Goal: Information Seeking & Learning: Learn about a topic

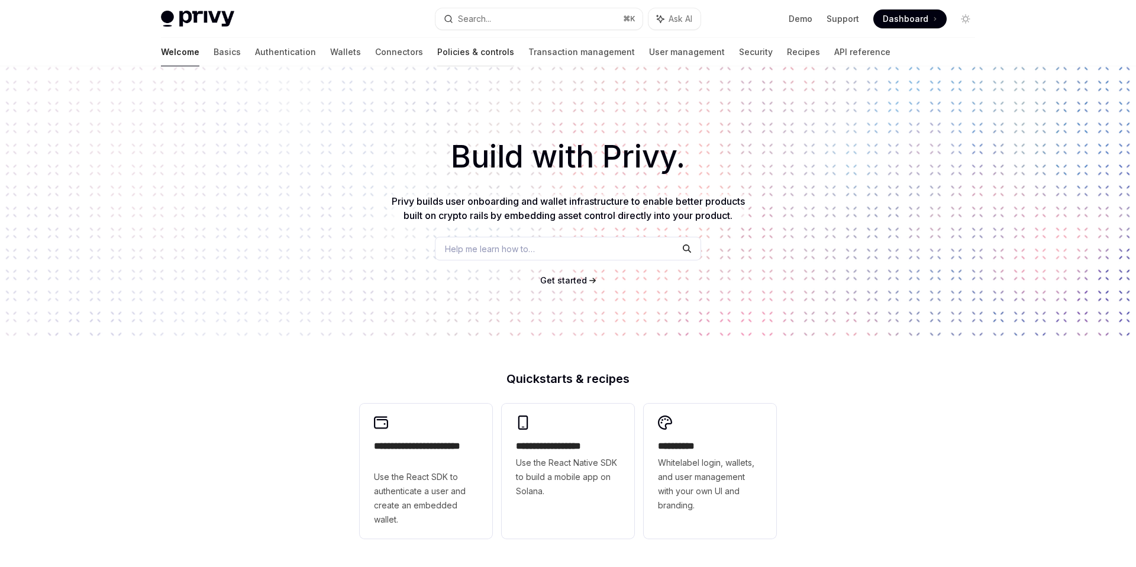
click at [437, 57] on link "Policies & controls" at bounding box center [475, 52] width 77 height 28
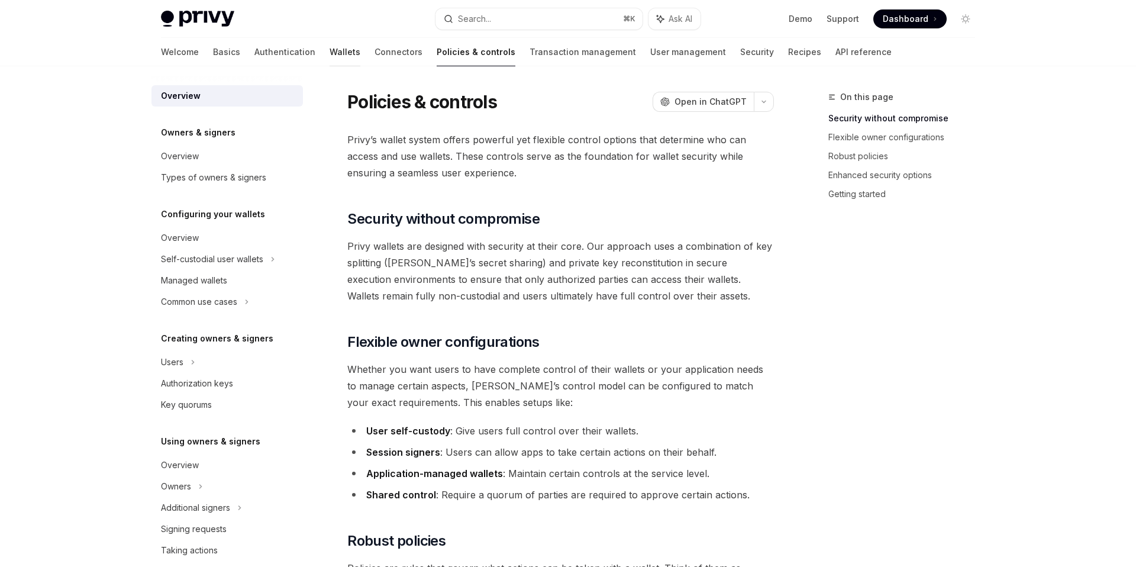
click at [330, 58] on link "Wallets" at bounding box center [345, 52] width 31 height 28
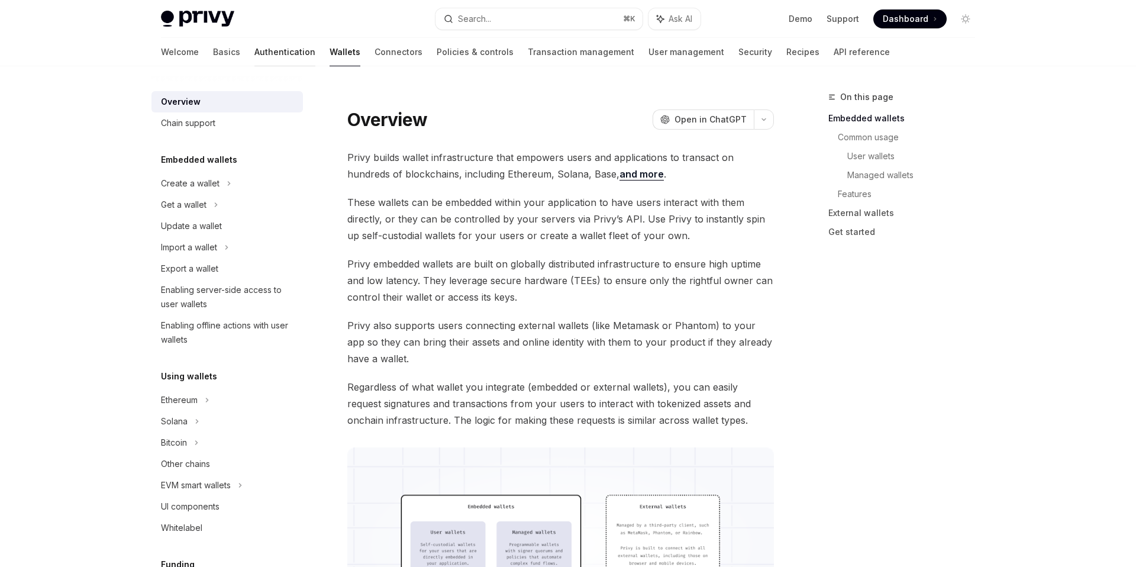
click at [255, 47] on link "Authentication" at bounding box center [285, 52] width 61 height 28
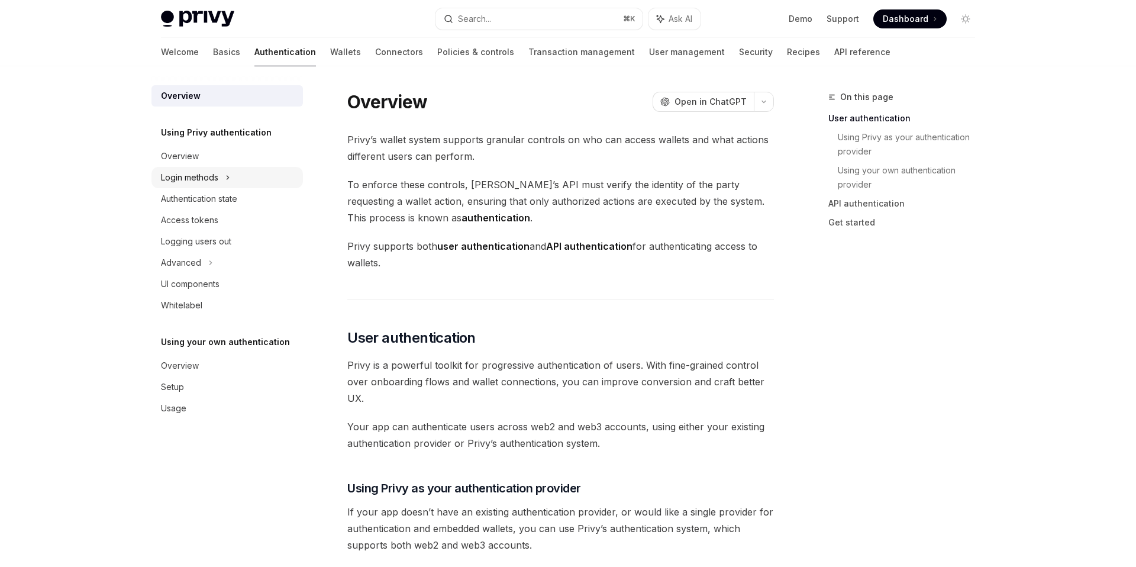
click at [220, 182] on div "Login methods" at bounding box center [228, 177] width 152 height 21
type textarea "*"
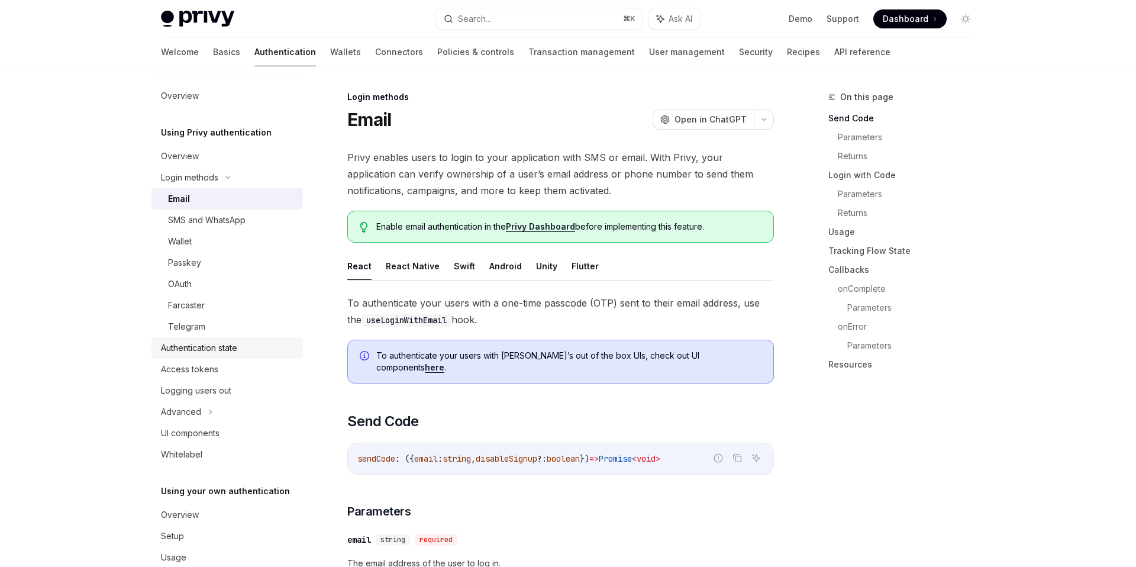
scroll to position [25, 0]
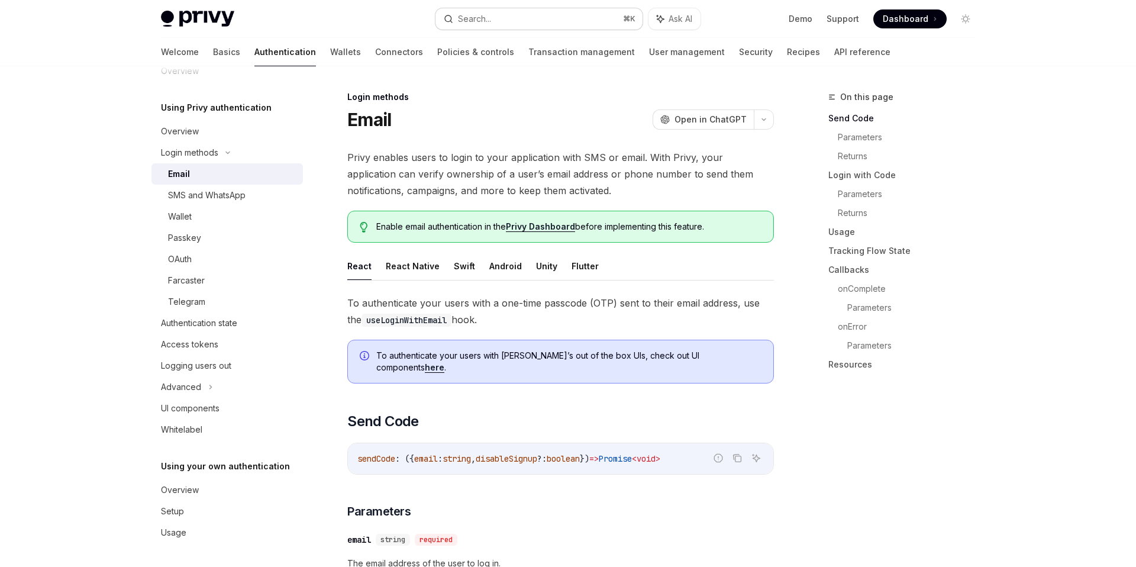
click at [494, 11] on button "Search... ⌘ K" at bounding box center [539, 18] width 207 height 21
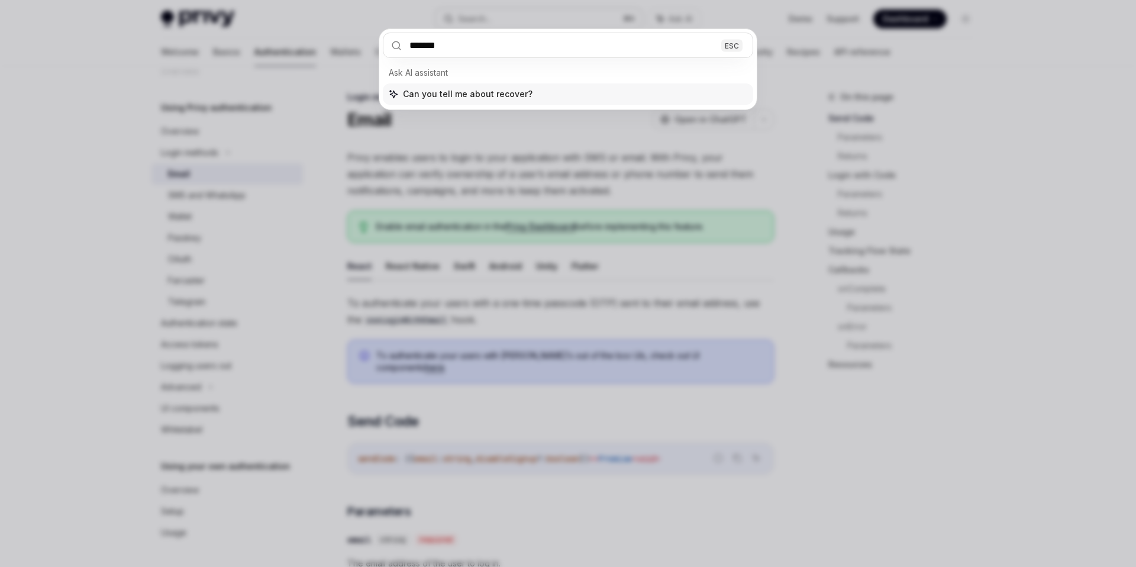
type input "********"
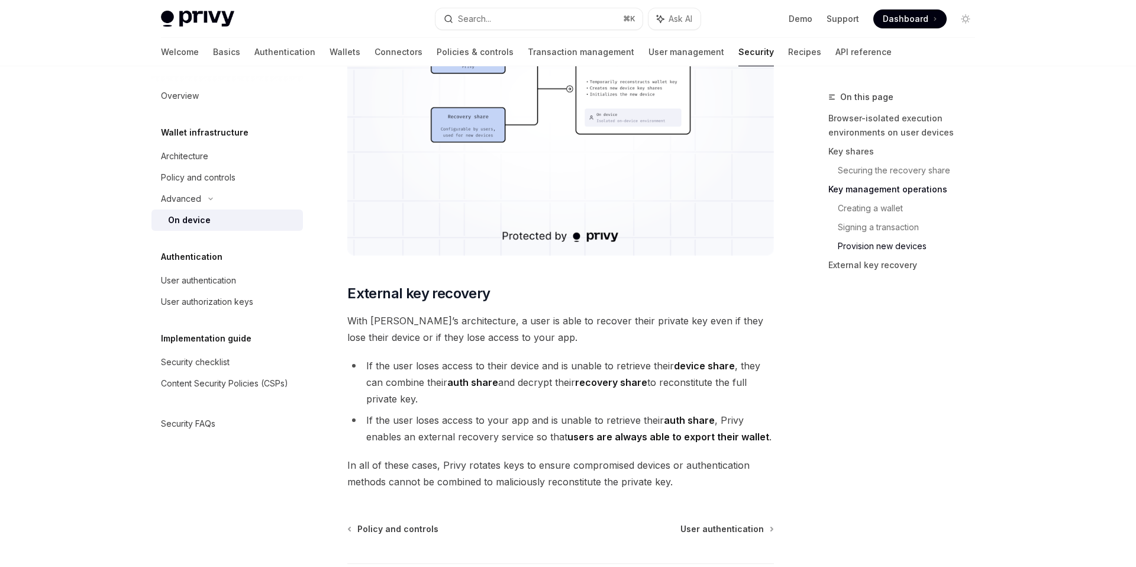
scroll to position [3215, 0]
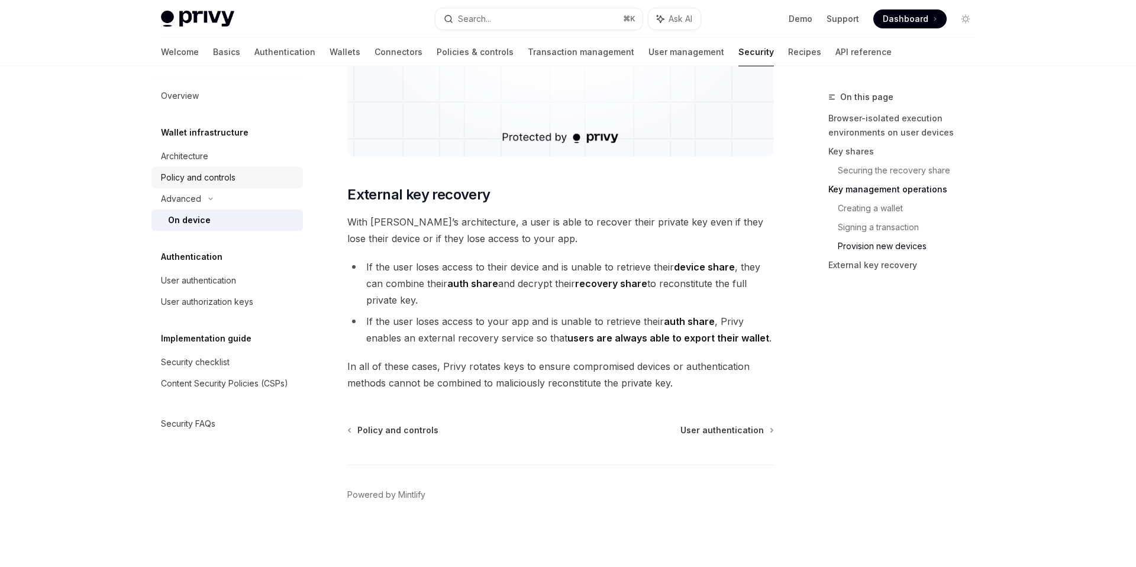
click at [214, 170] on div "Policy and controls" at bounding box center [198, 177] width 75 height 14
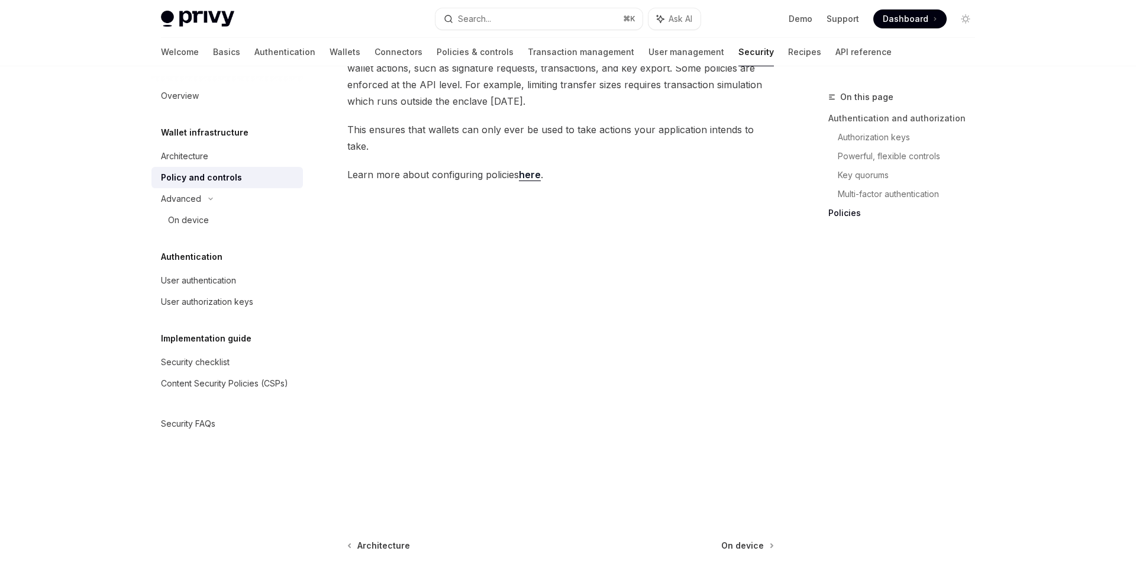
scroll to position [1480, 0]
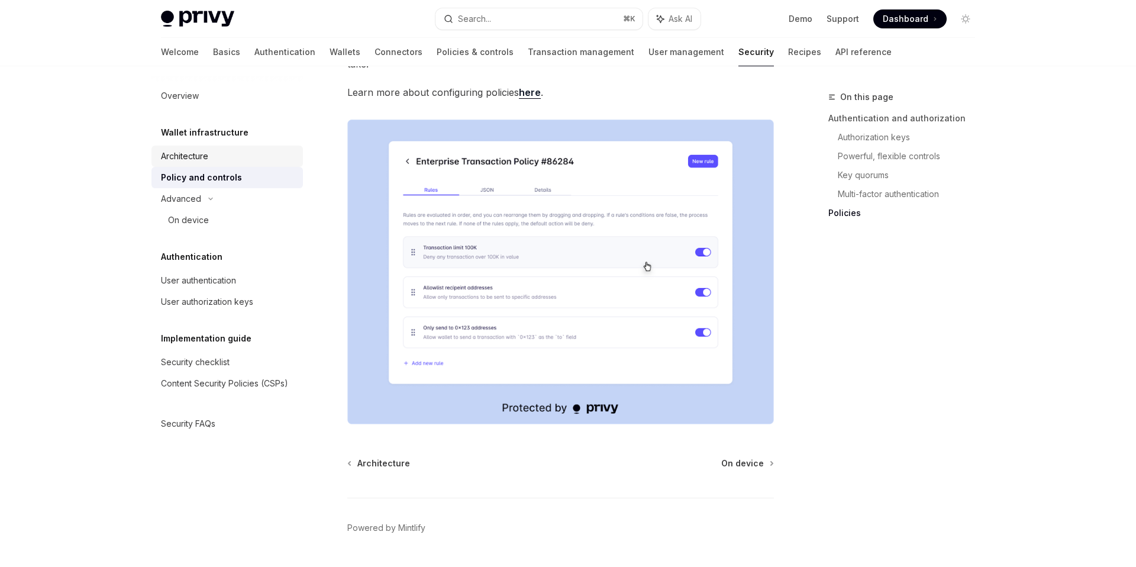
click at [222, 162] on div "Architecture" at bounding box center [228, 156] width 135 height 14
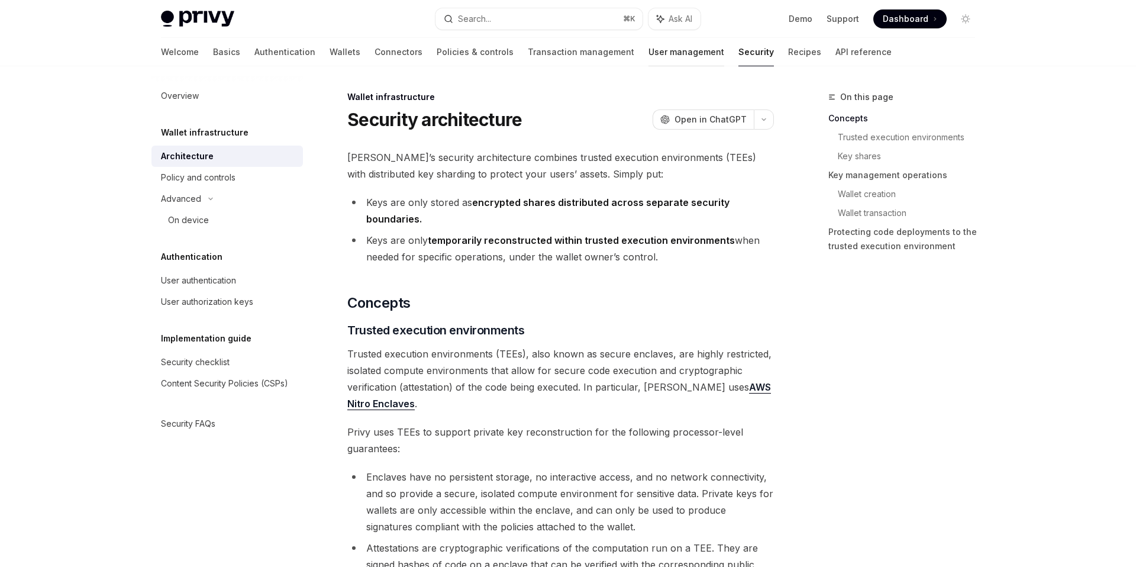
click at [649, 49] on link "User management" at bounding box center [687, 52] width 76 height 28
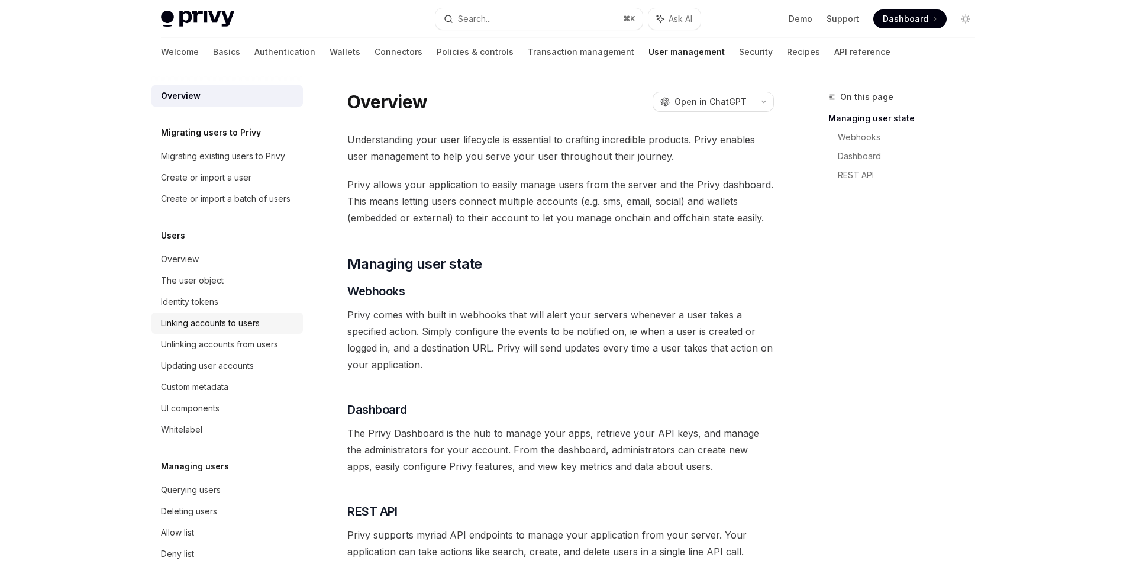
click at [240, 328] on div "Linking accounts to users" at bounding box center [210, 323] width 99 height 14
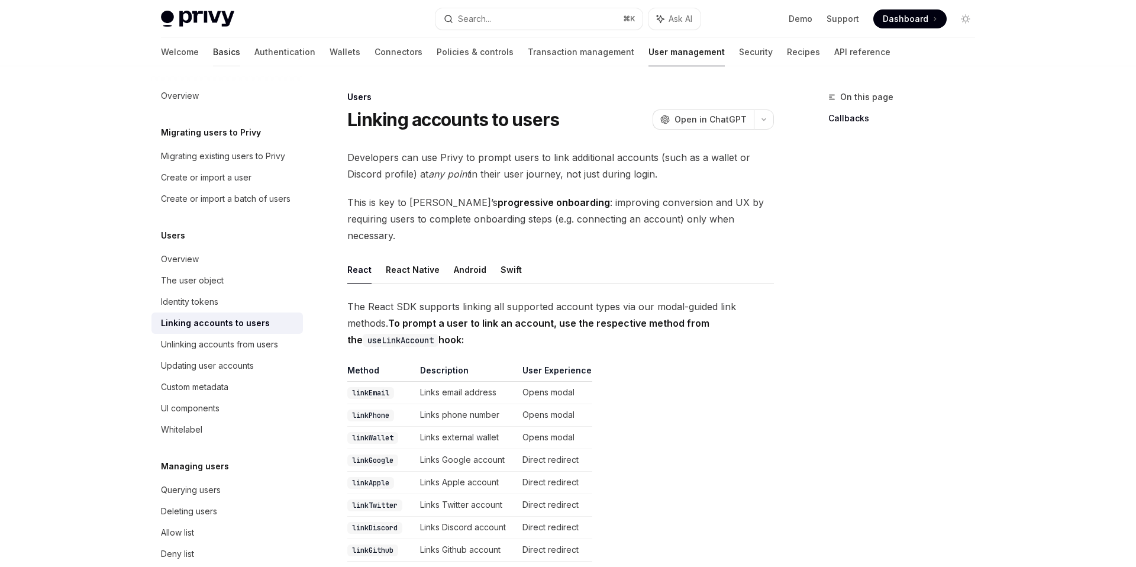
click at [213, 50] on link "Basics" at bounding box center [226, 52] width 27 height 28
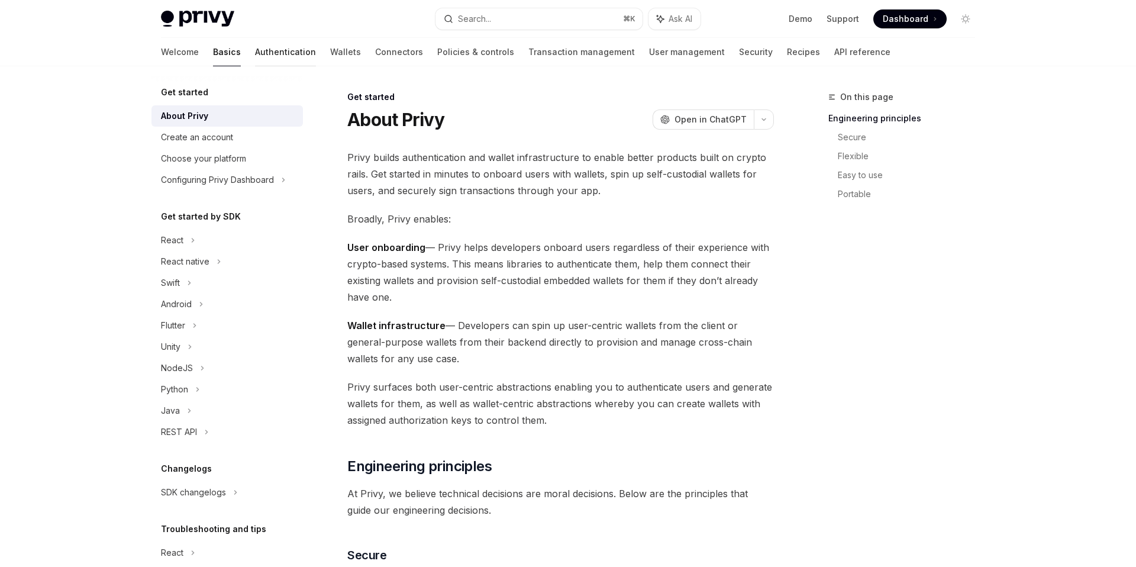
click at [255, 55] on link "Authentication" at bounding box center [285, 52] width 61 height 28
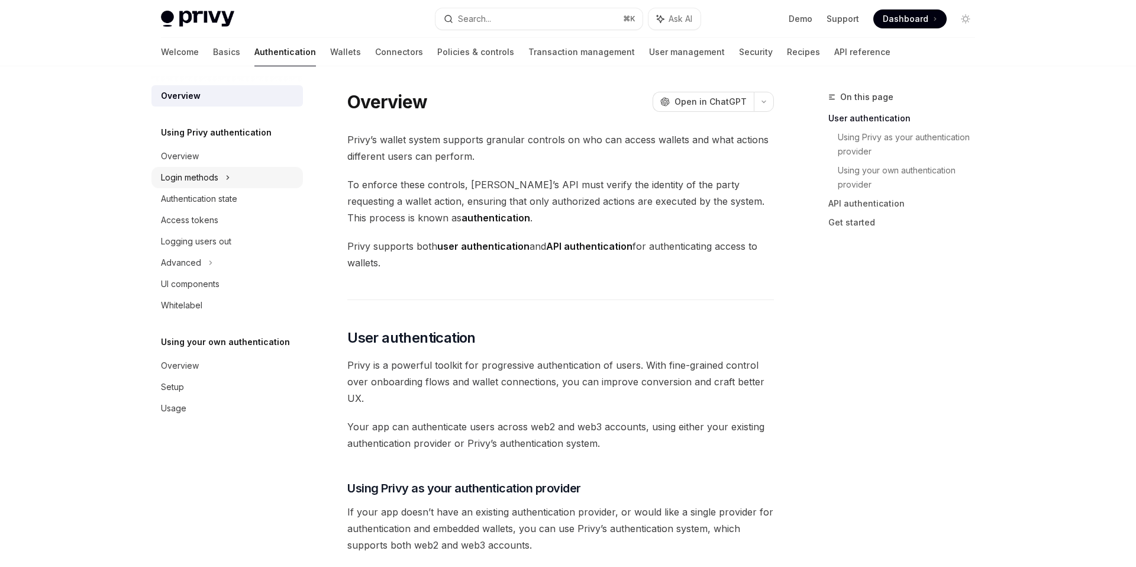
click at [229, 177] on icon at bounding box center [228, 178] width 2 height 4
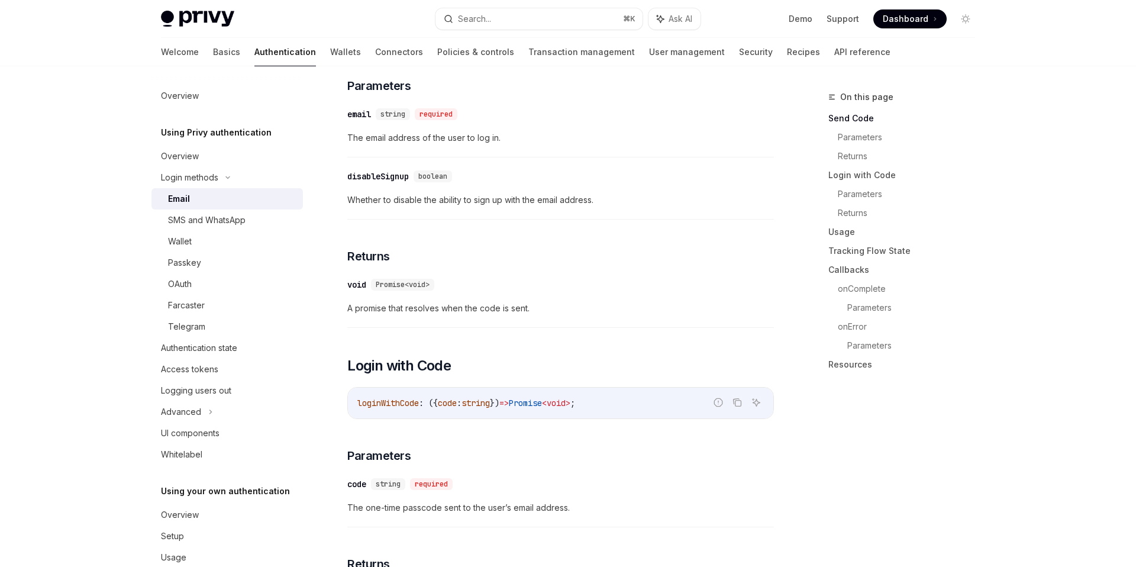
scroll to position [501, 0]
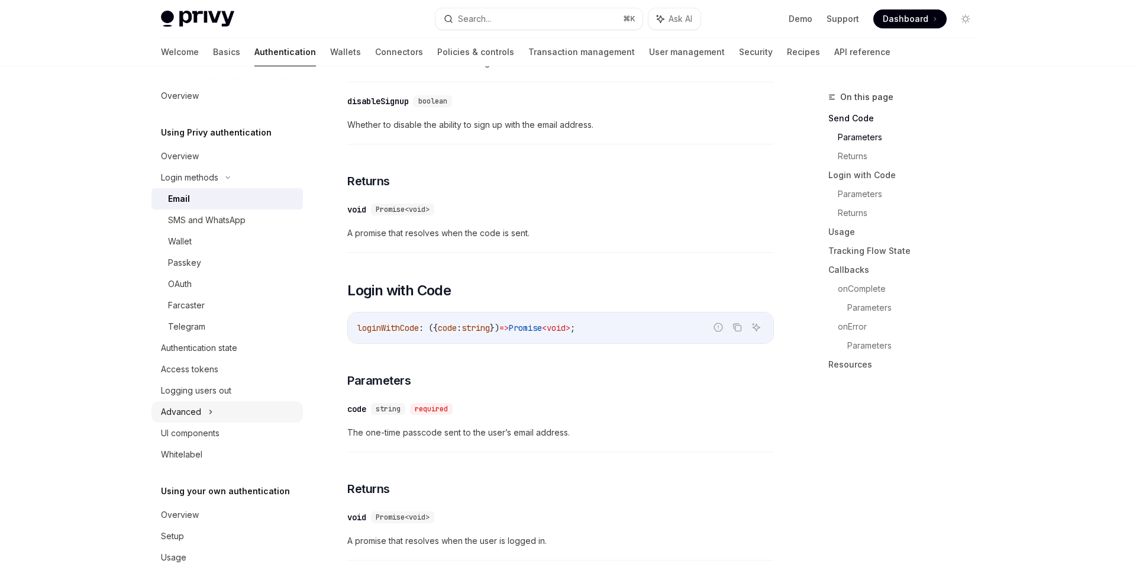
click at [246, 413] on div "Advanced" at bounding box center [228, 411] width 152 height 21
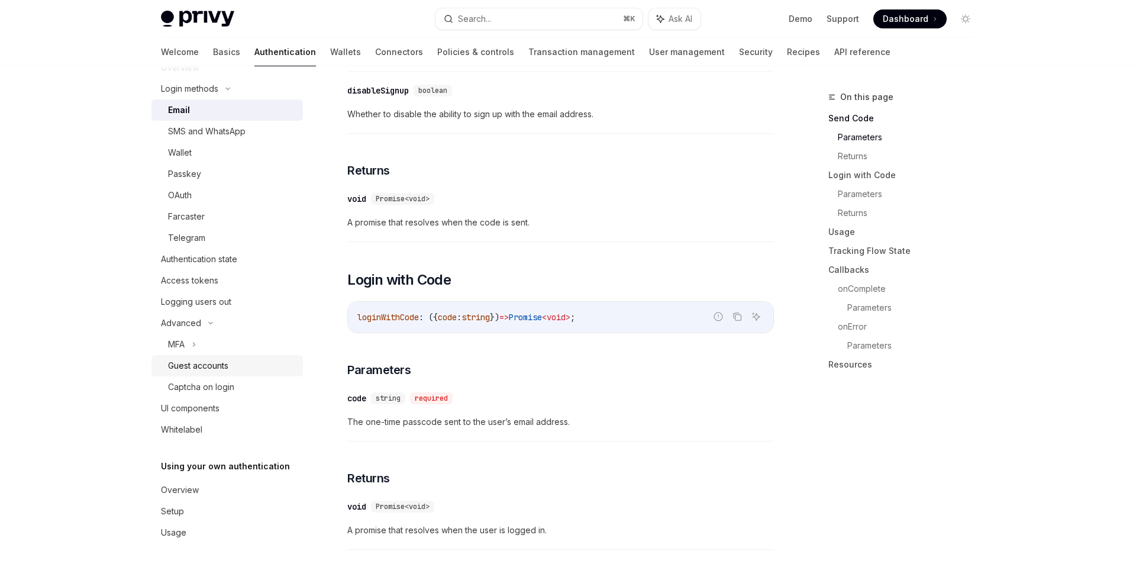
scroll to position [514, 0]
click at [250, 362] on div "Guest accounts" at bounding box center [232, 366] width 128 height 14
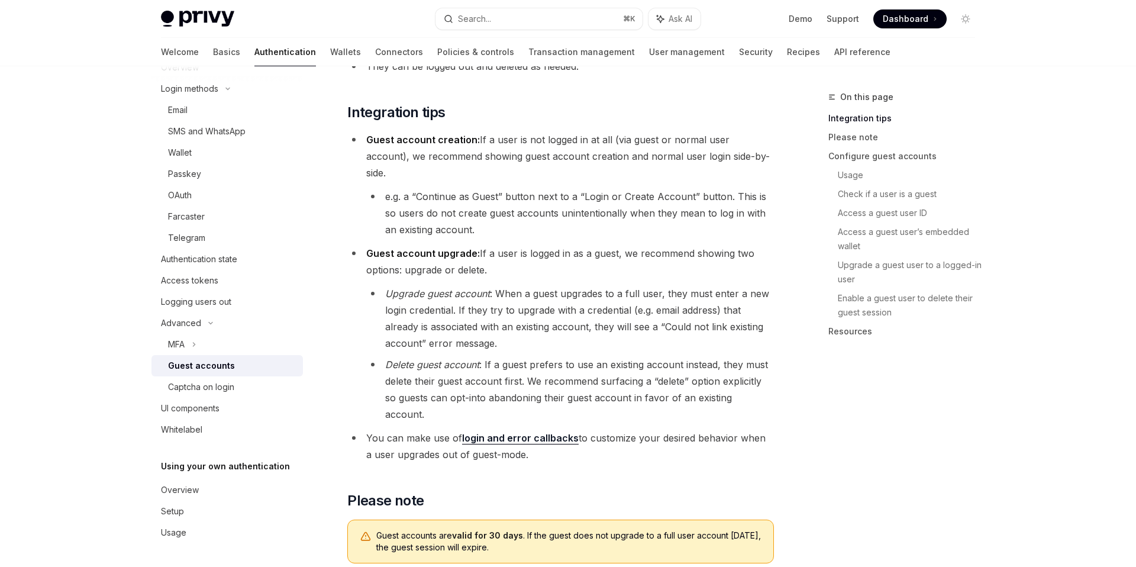
scroll to position [437, 0]
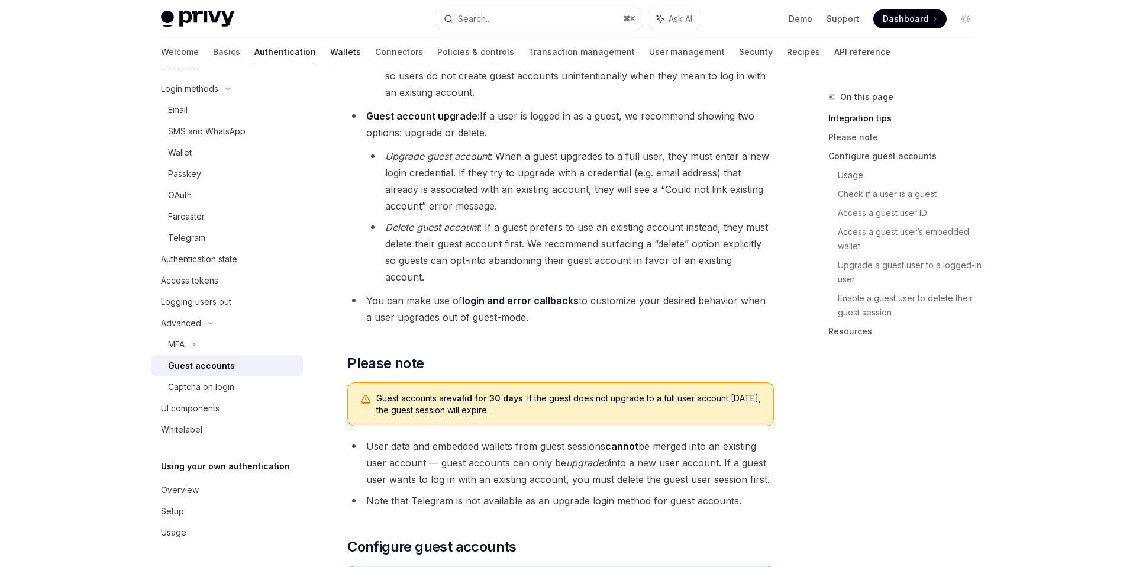
click at [330, 55] on link "Wallets" at bounding box center [345, 52] width 31 height 28
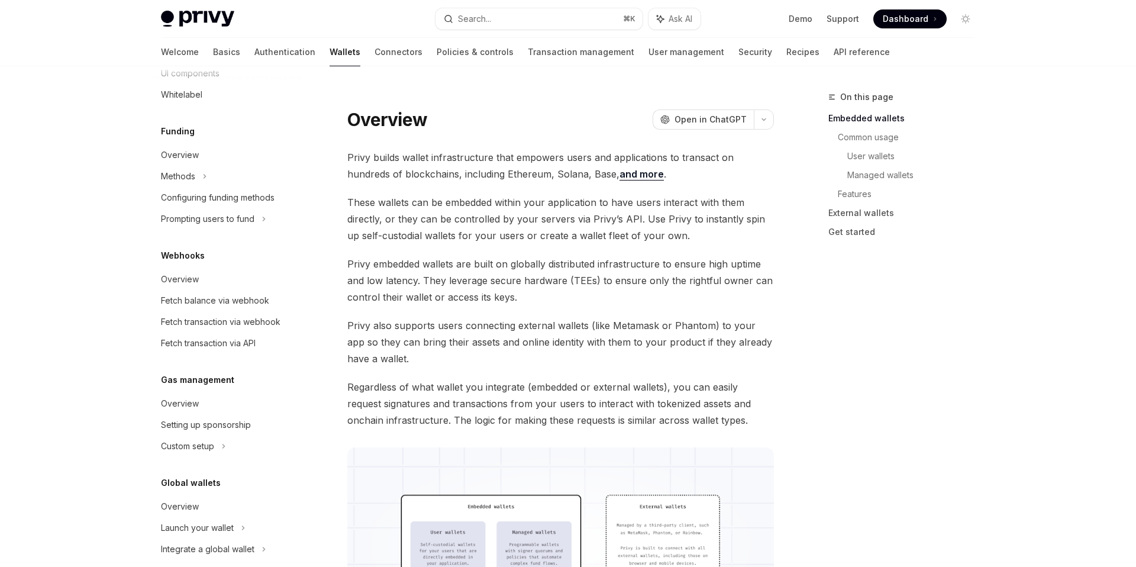
scroll to position [450, 0]
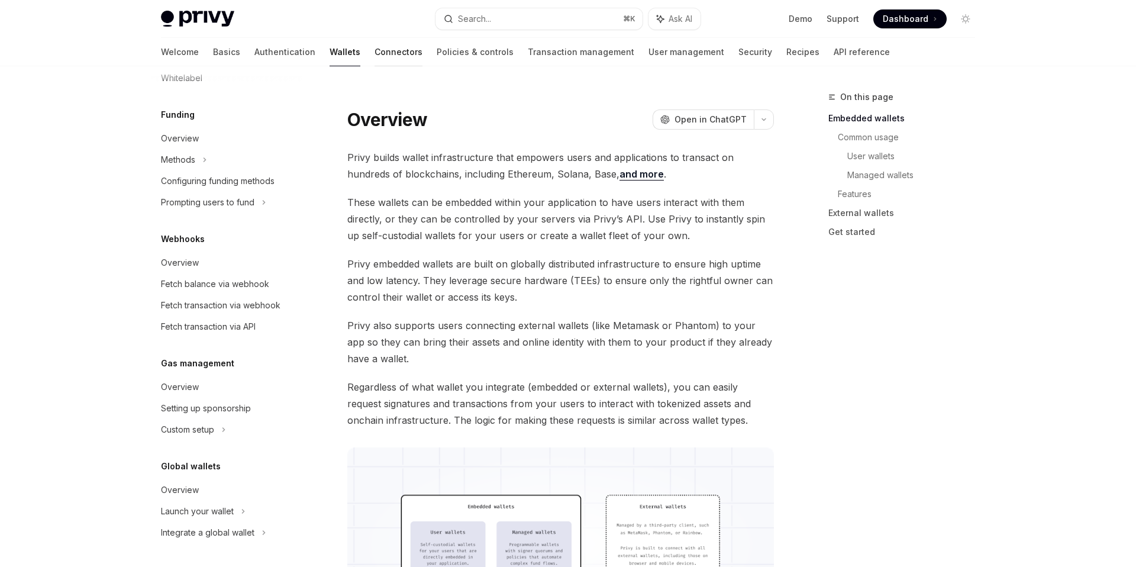
click at [375, 53] on link "Connectors" at bounding box center [399, 52] width 48 height 28
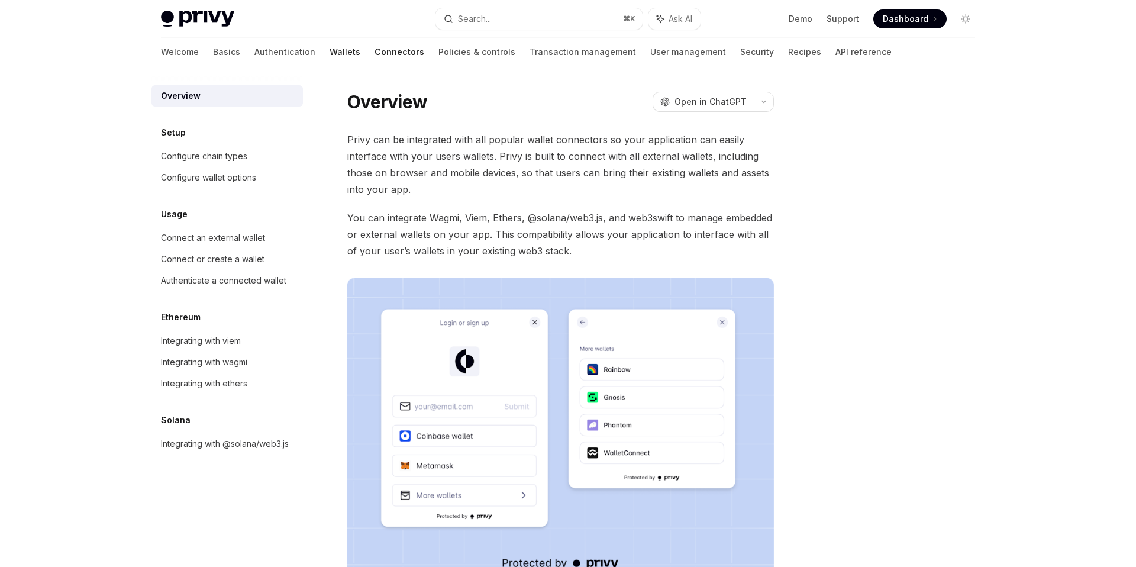
click at [330, 63] on link "Wallets" at bounding box center [345, 52] width 31 height 28
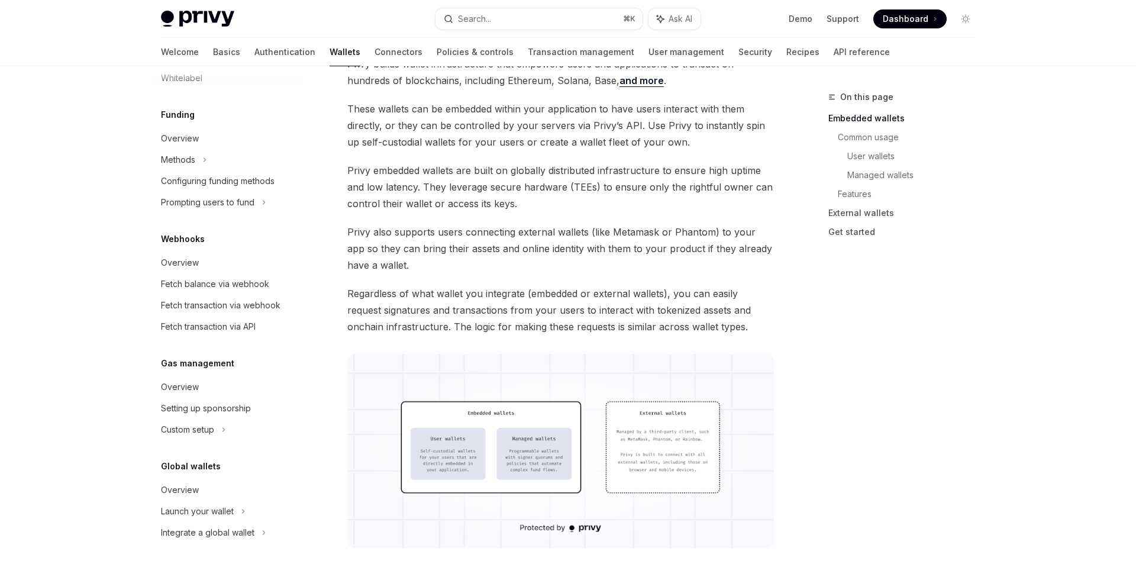
scroll to position [95, 0]
click at [255, 56] on link "Authentication" at bounding box center [285, 52] width 61 height 28
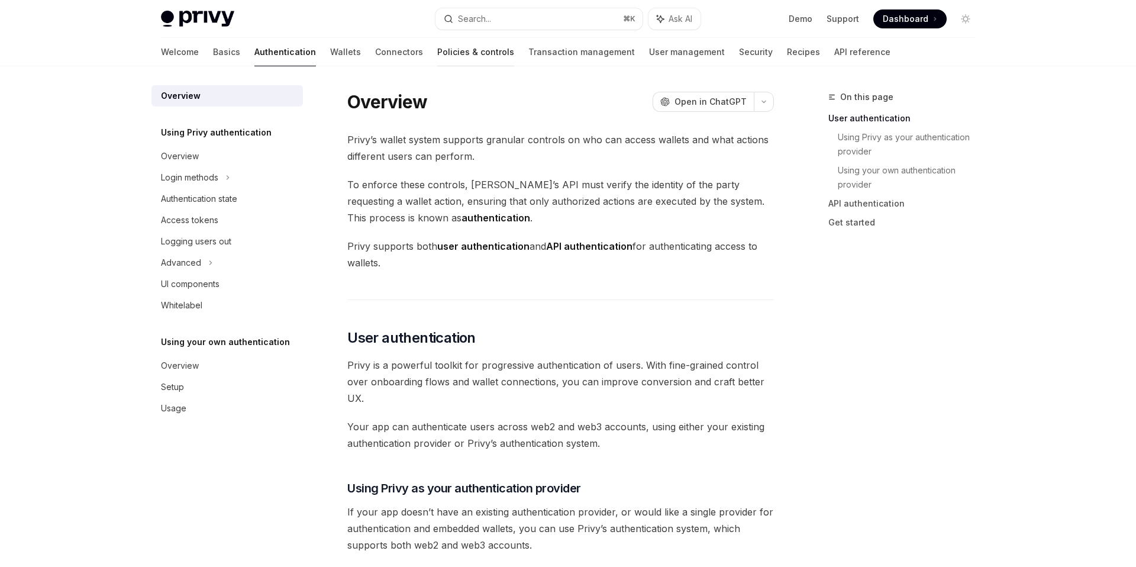
click at [437, 55] on link "Policies & controls" at bounding box center [475, 52] width 77 height 28
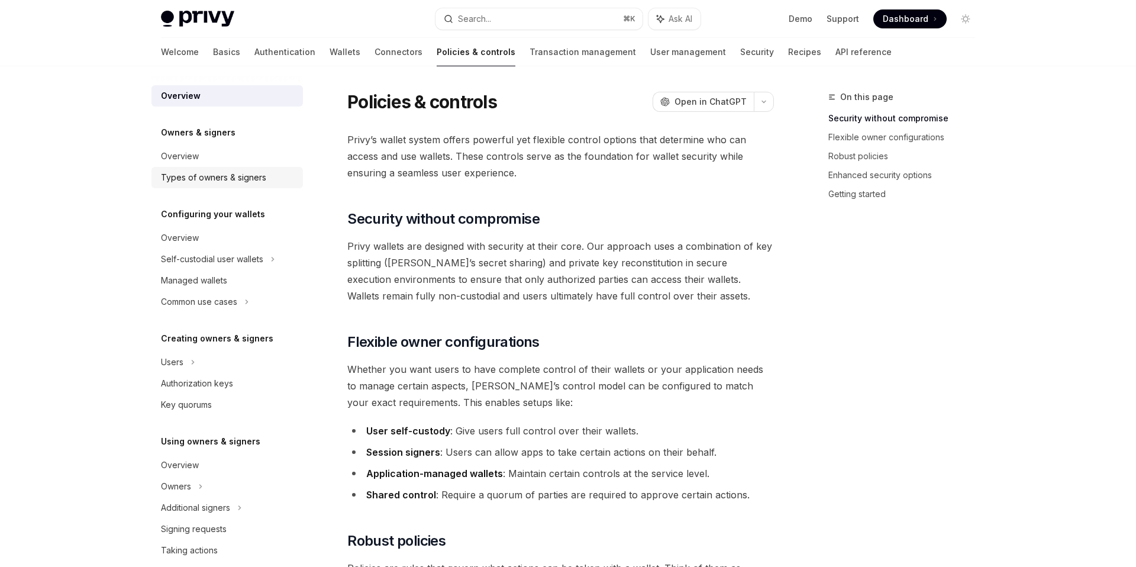
click at [214, 179] on div "Types of owners & signers" at bounding box center [213, 177] width 105 height 14
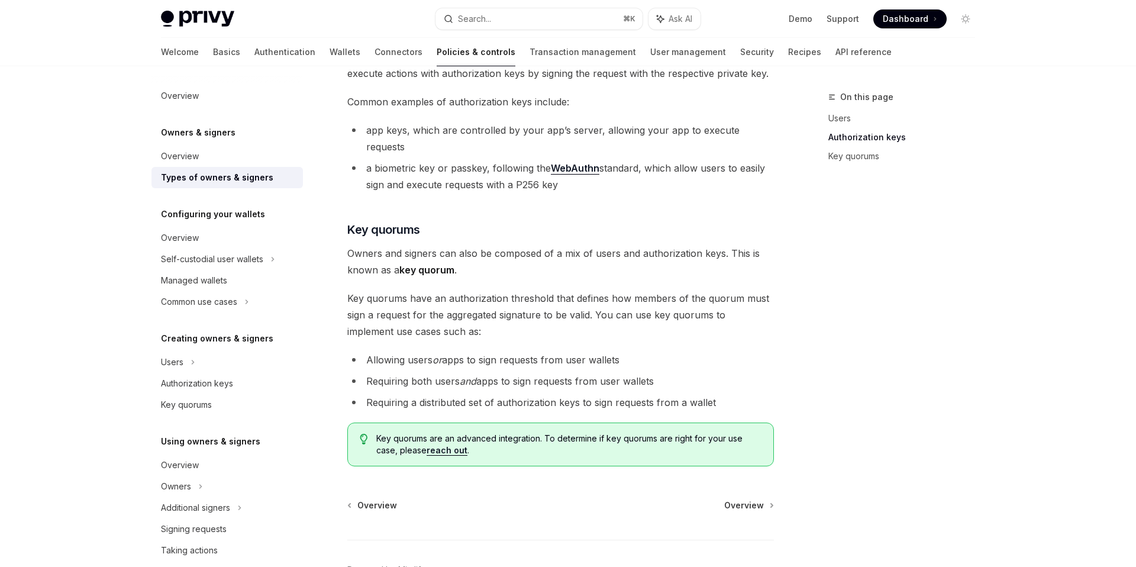
scroll to position [344, 0]
click at [275, 257] on icon at bounding box center [272, 259] width 5 height 14
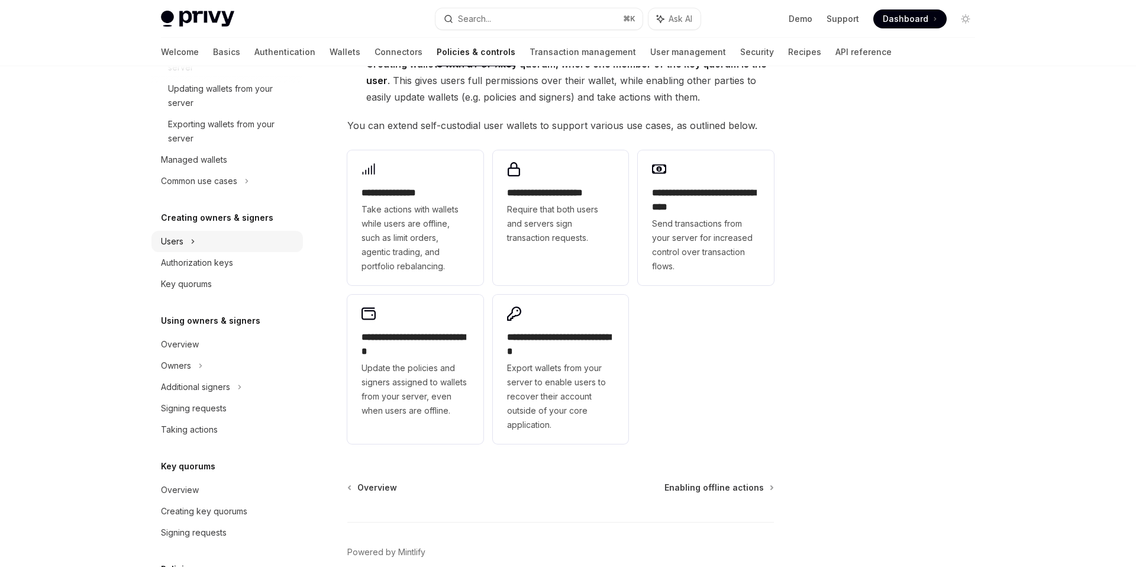
scroll to position [308, 0]
click at [257, 384] on div "Additional signers" at bounding box center [228, 384] width 152 height 21
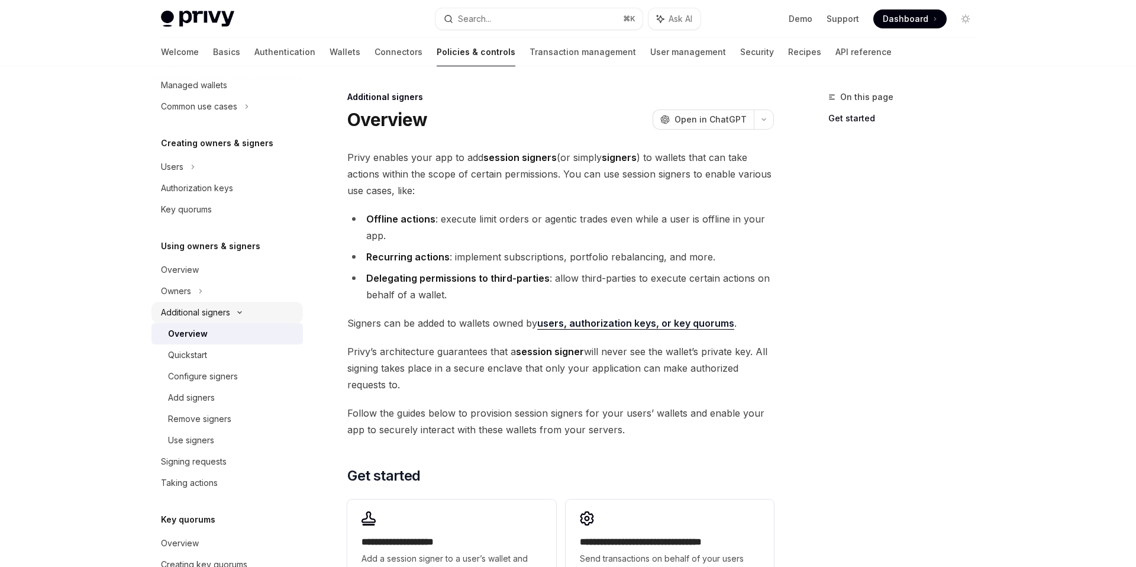
scroll to position [391, 0]
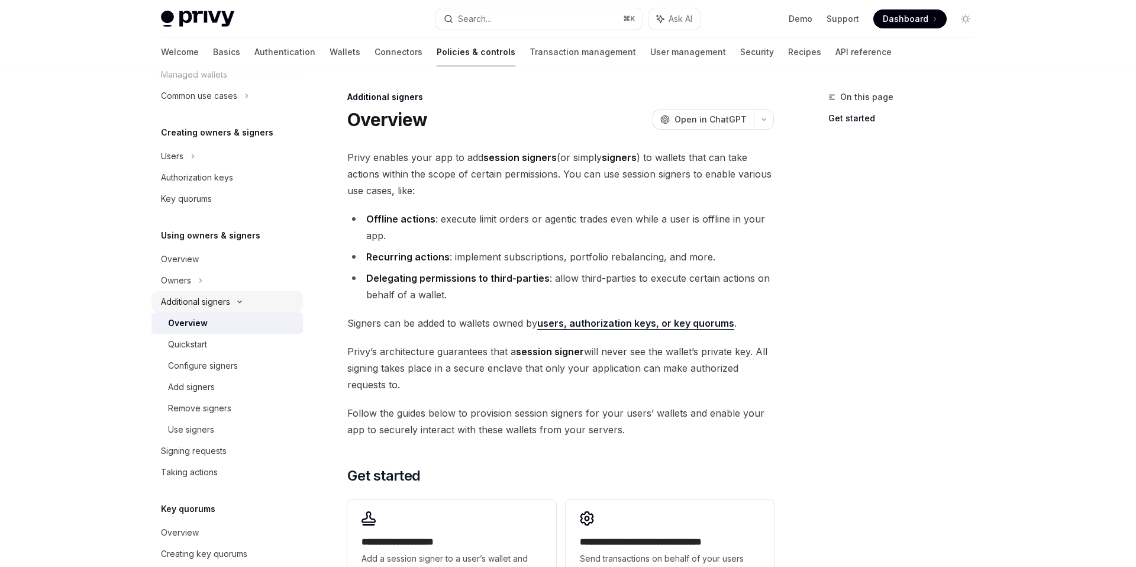
click at [257, 384] on div "Add signers" at bounding box center [232, 387] width 128 height 14
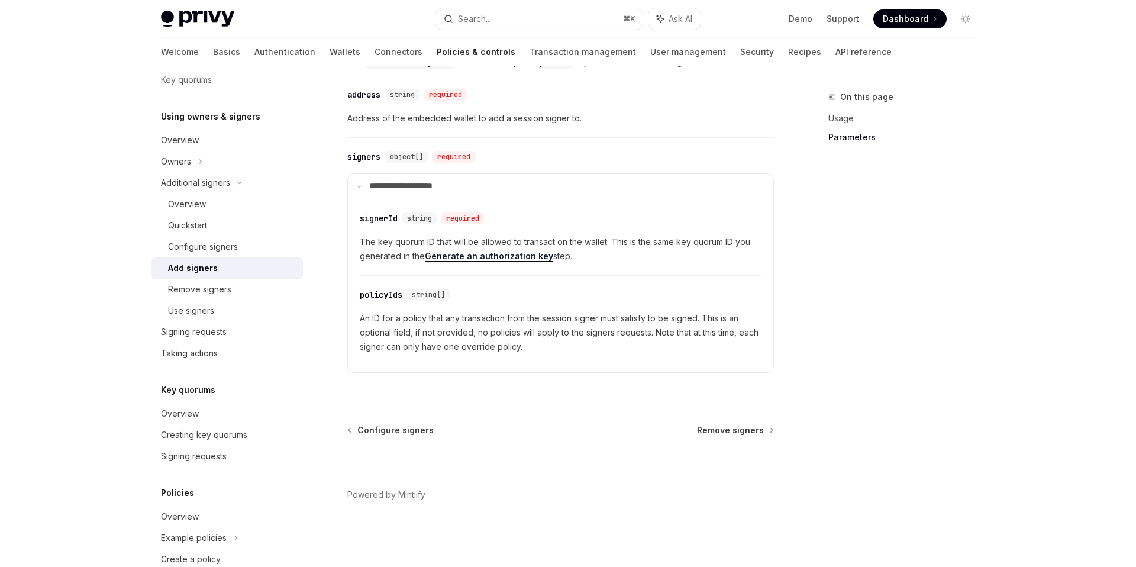
scroll to position [487, 0]
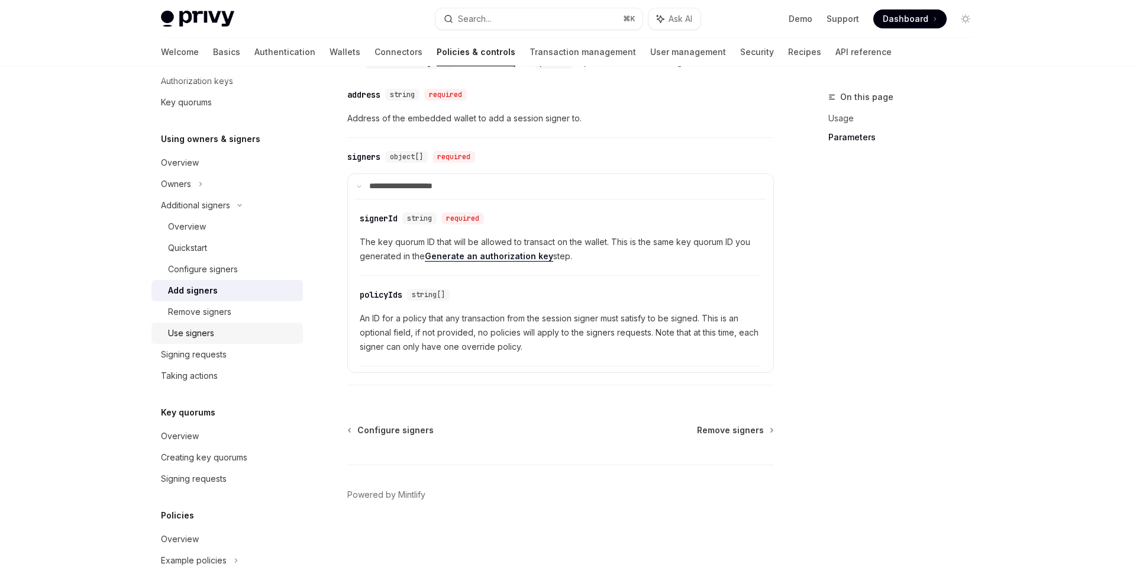
click at [233, 338] on div "Use signers" at bounding box center [232, 333] width 128 height 14
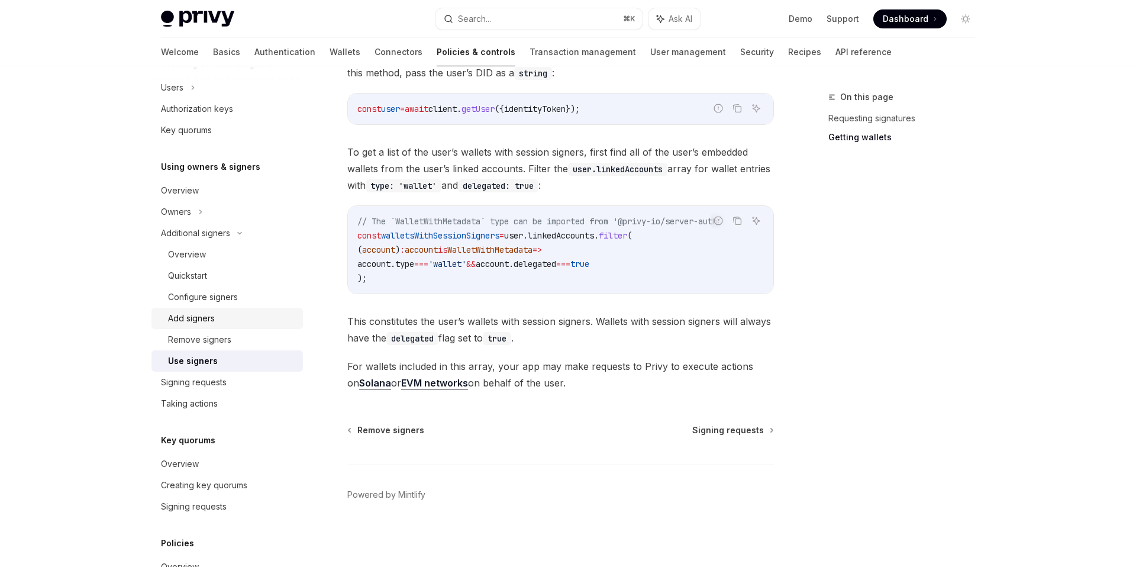
scroll to position [446, 0]
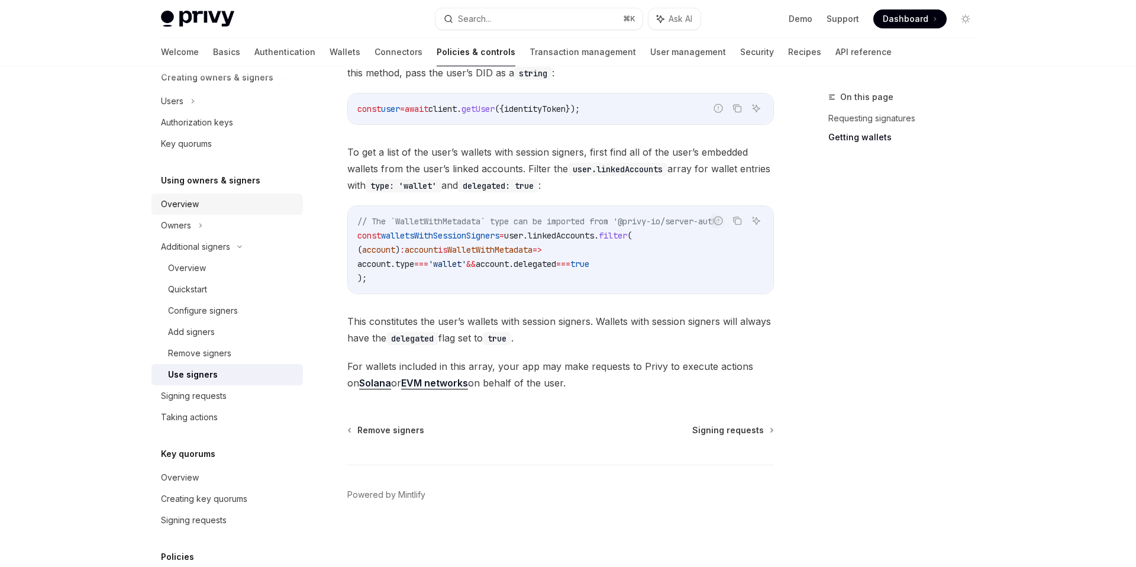
click at [191, 203] on div "Overview" at bounding box center [180, 204] width 38 height 14
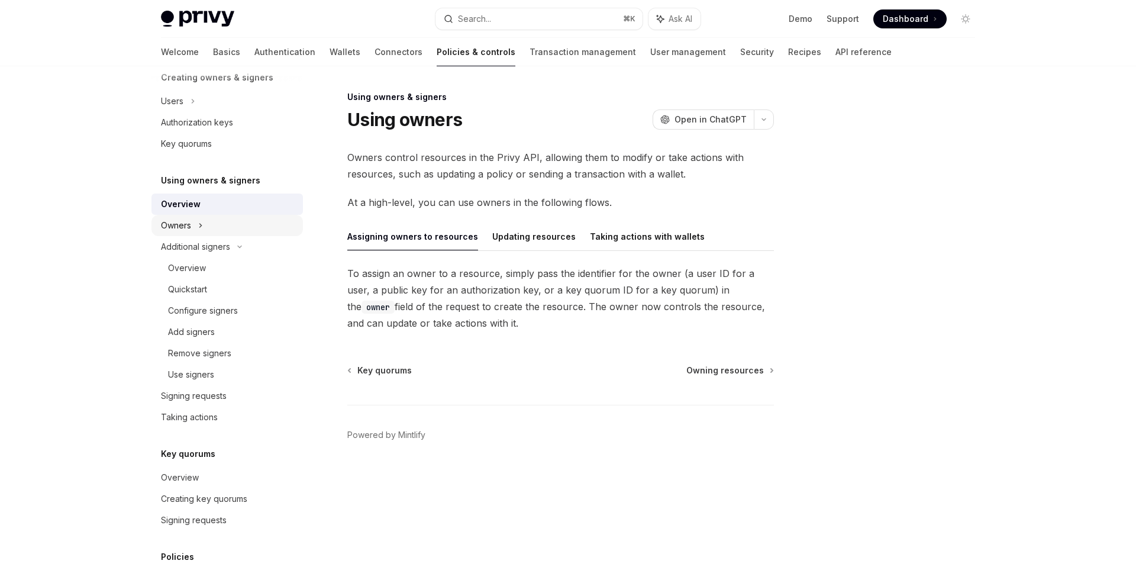
click at [209, 230] on div "Owners" at bounding box center [228, 225] width 152 height 21
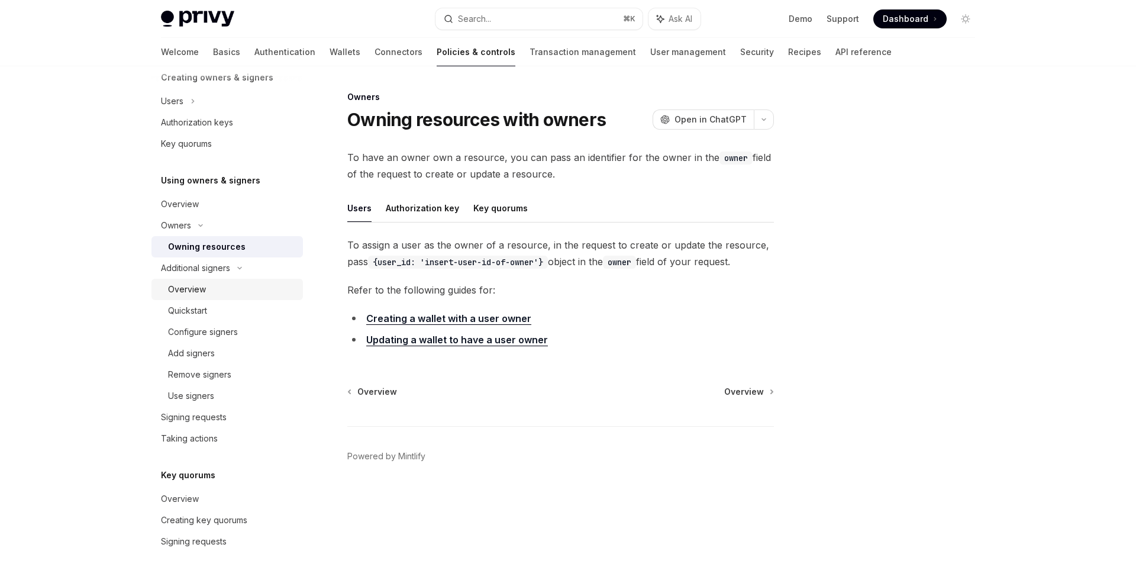
click at [215, 289] on div "Overview" at bounding box center [232, 289] width 128 height 14
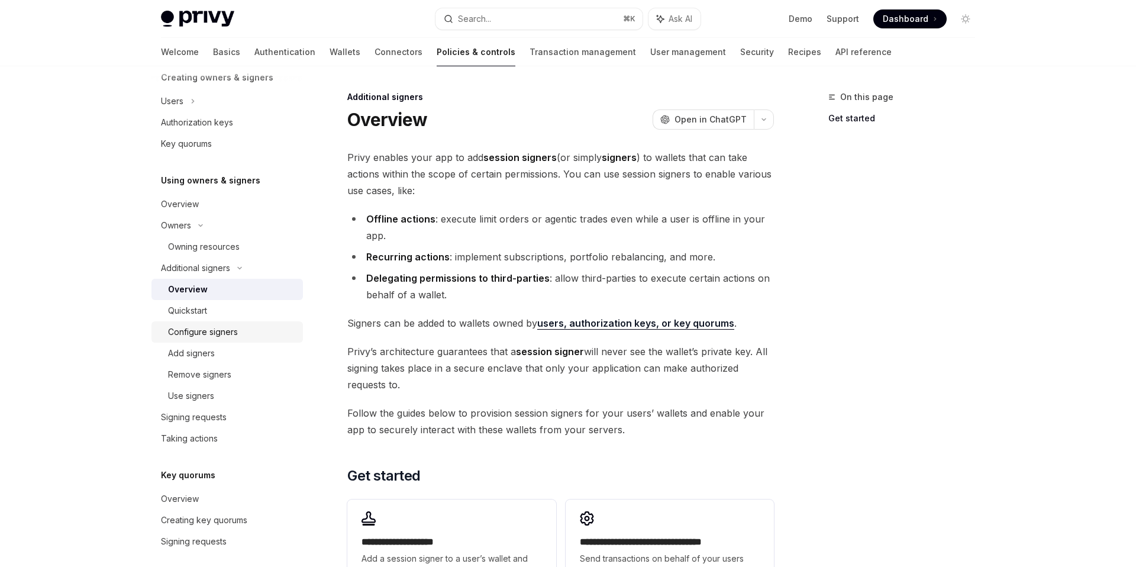
click at [212, 321] on link "Configure signers" at bounding box center [228, 331] width 152 height 21
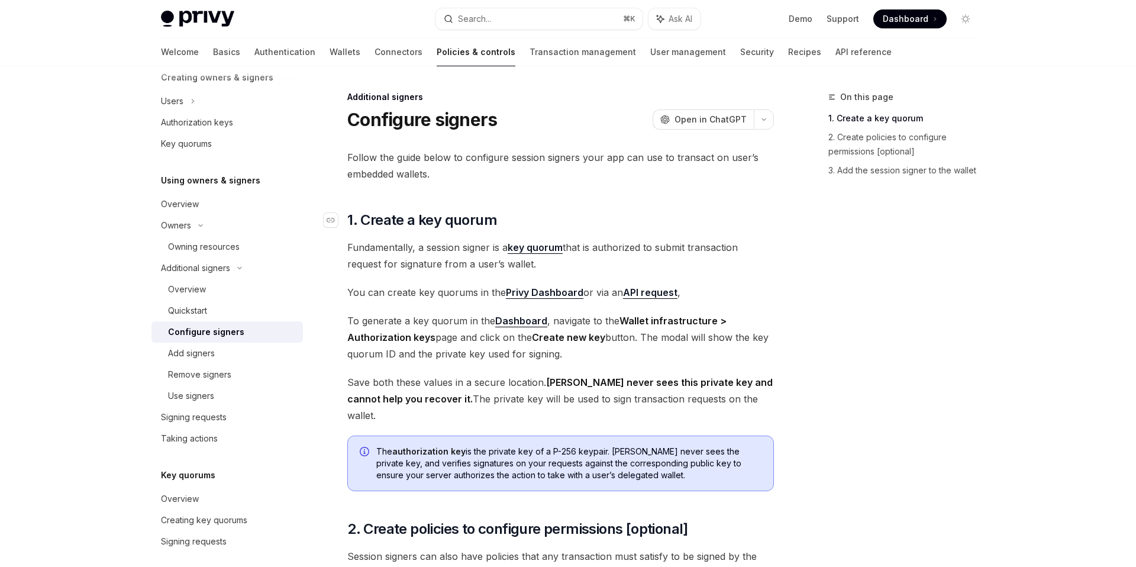
click at [478, 218] on span "1. Create a key quorum" at bounding box center [422, 220] width 150 height 19
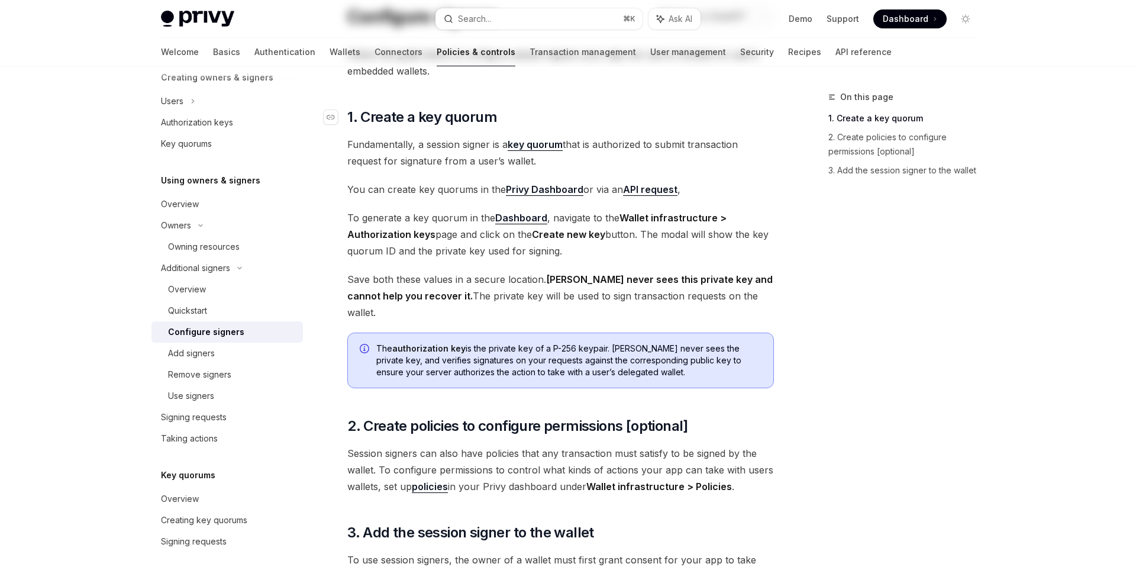
scroll to position [121, 0]
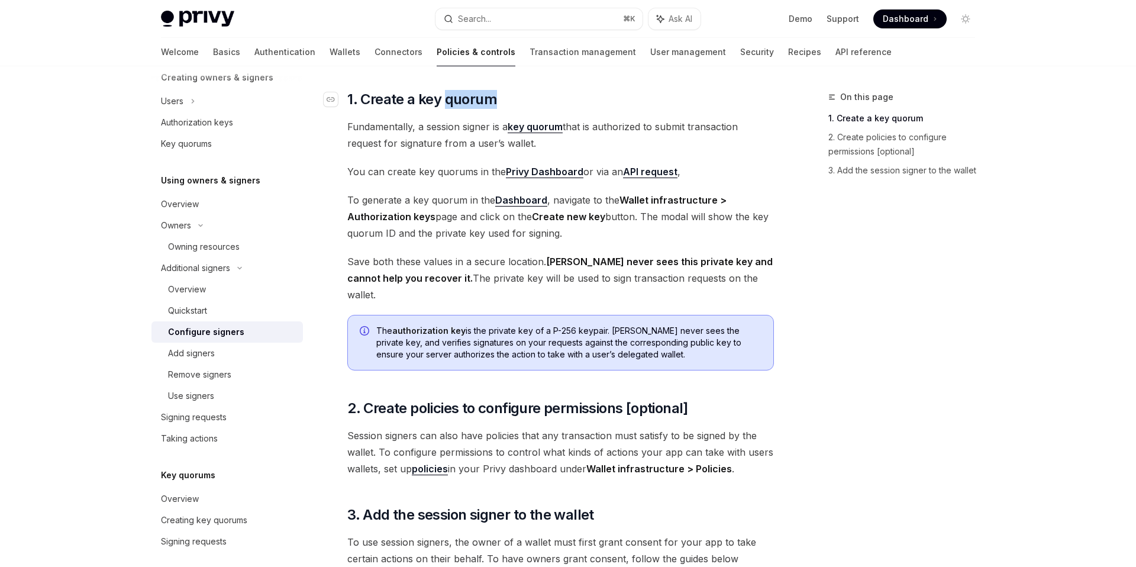
drag, startPoint x: 503, startPoint y: 108, endPoint x: 447, endPoint y: 107, distance: 55.1
click at [447, 107] on h2 "​ 1. Create a key quorum" at bounding box center [560, 99] width 427 height 19
click at [440, 108] on div at bounding box center [440, 108] width 0 height 0
click at [449, 279] on span "Save both these values in a secure location. Privy never sees this private key …" at bounding box center [560, 278] width 427 height 50
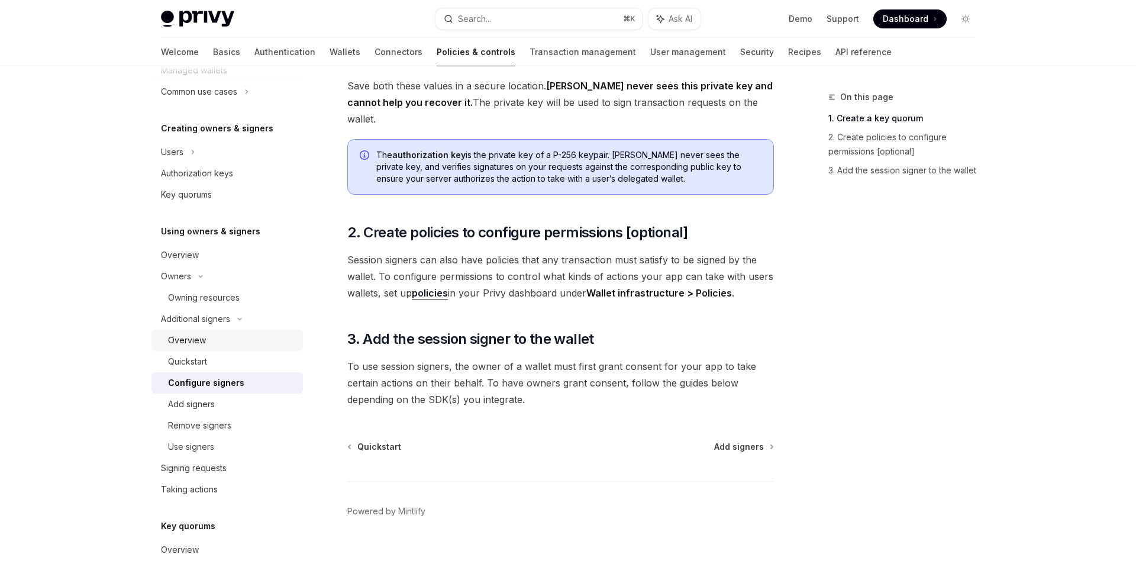
scroll to position [394, 0]
click at [191, 155] on icon at bounding box center [193, 153] width 5 height 14
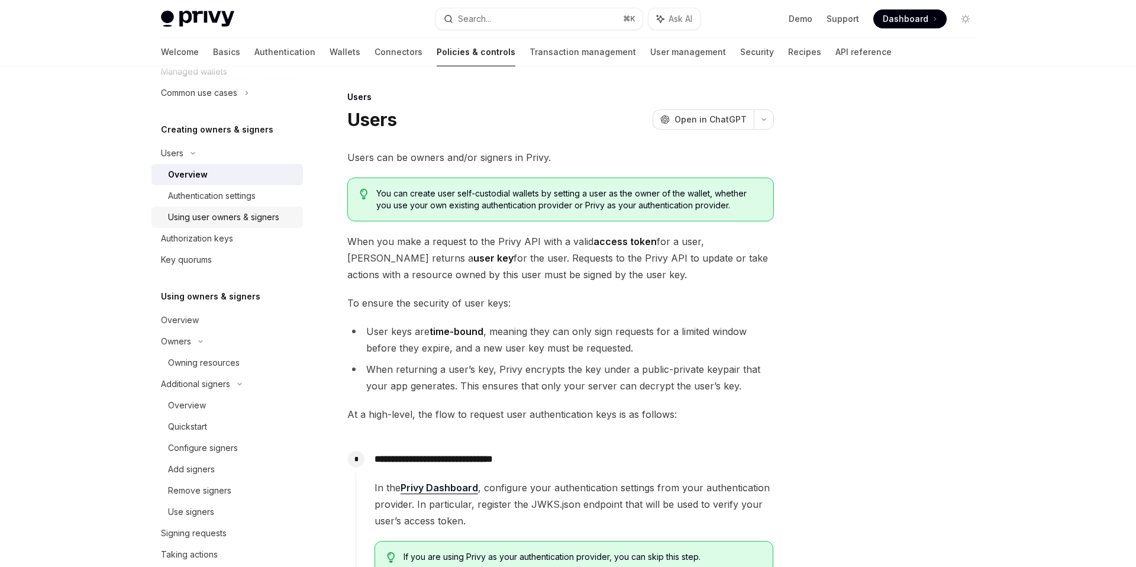
click at [204, 217] on div "Using user owners & signers" at bounding box center [223, 217] width 111 height 14
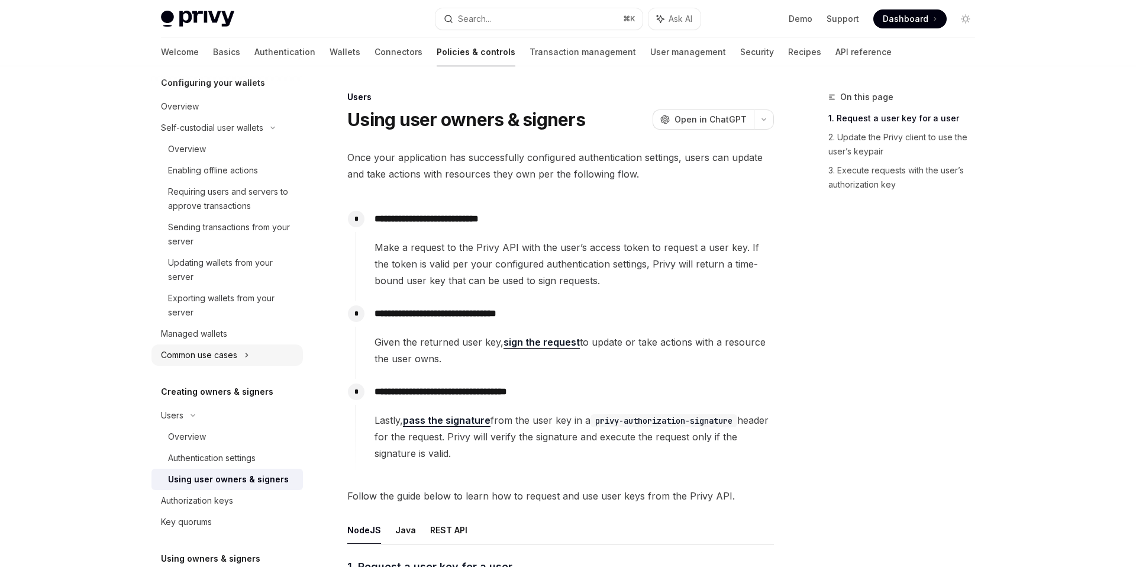
scroll to position [115, 0]
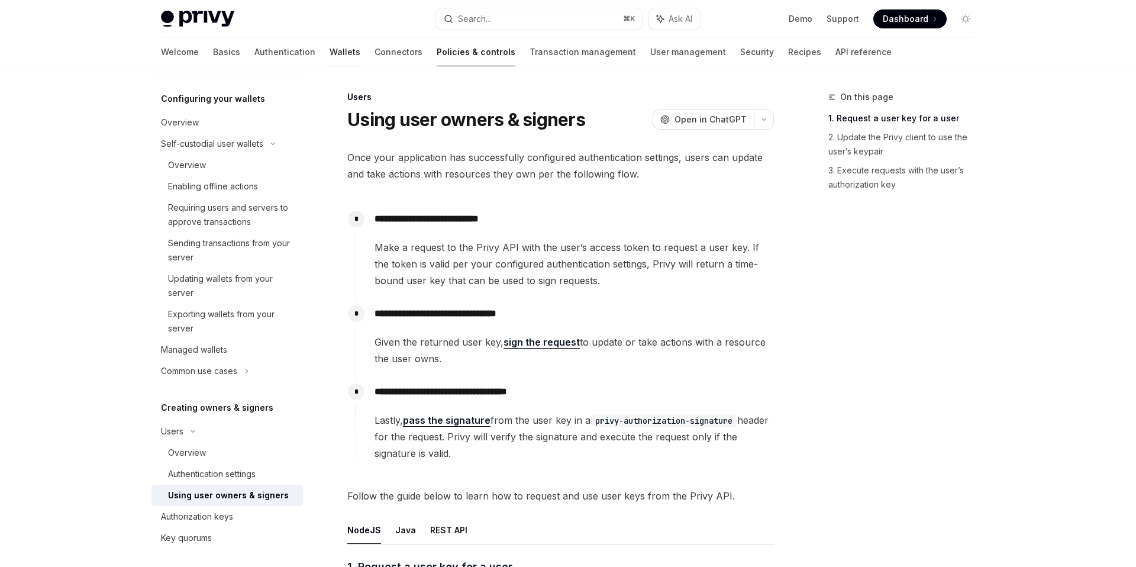
click at [330, 45] on link "Wallets" at bounding box center [345, 52] width 31 height 28
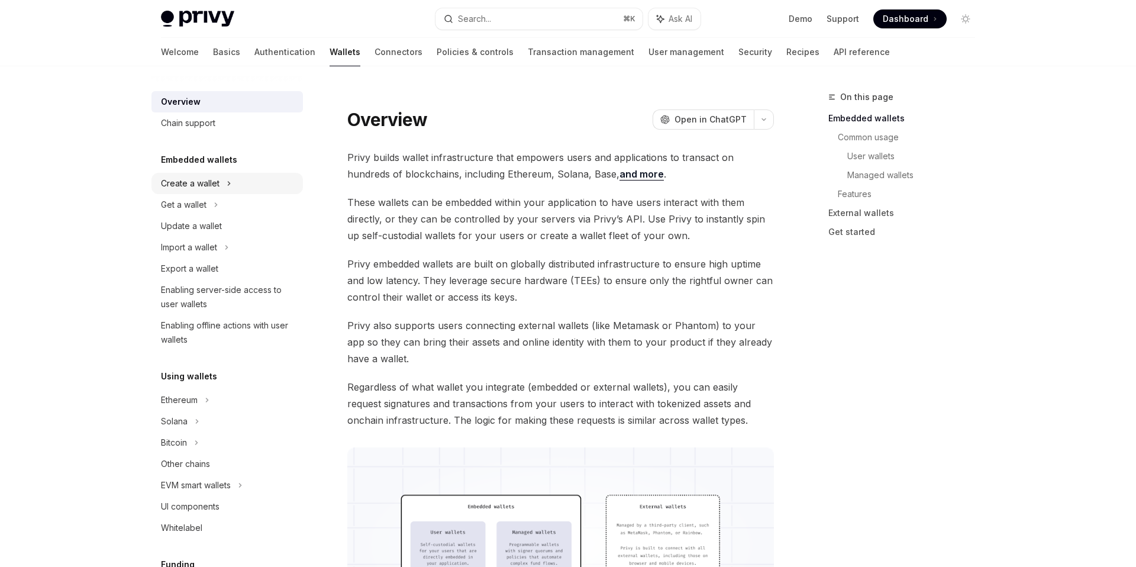
click at [228, 179] on icon at bounding box center [229, 183] width 5 height 14
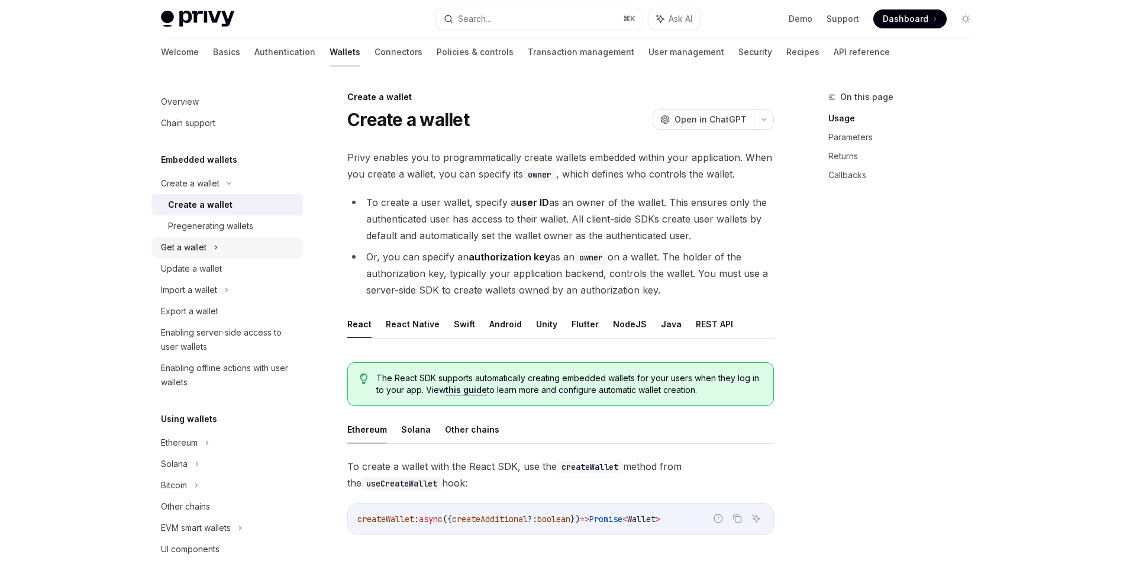
click at [227, 246] on div "Get a wallet" at bounding box center [228, 247] width 152 height 21
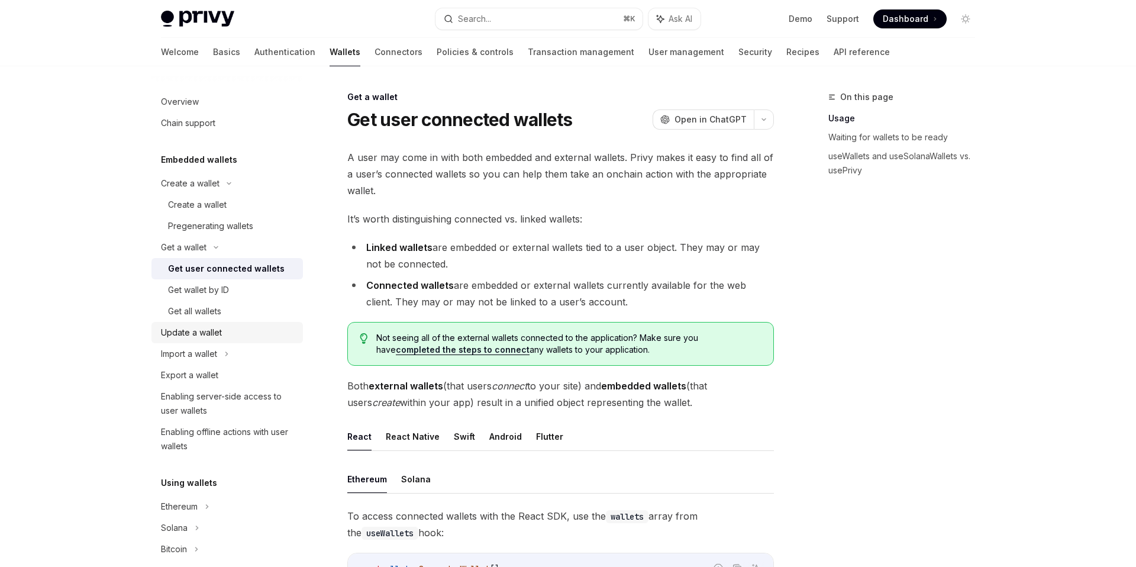
click at [233, 331] on div "Update a wallet" at bounding box center [228, 333] width 135 height 14
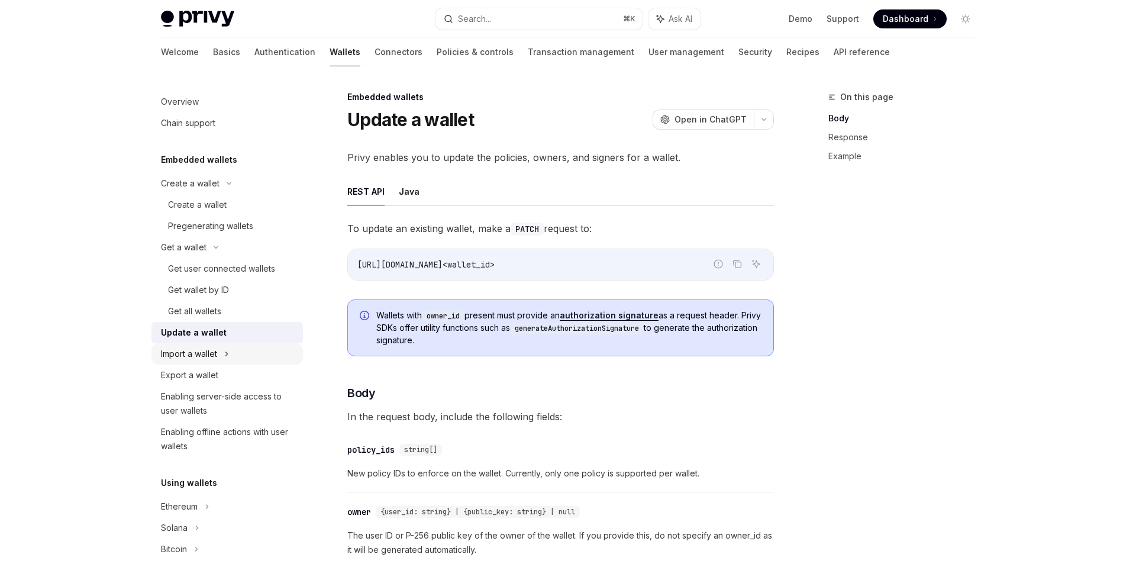
click at [235, 353] on div "Import a wallet" at bounding box center [228, 353] width 152 height 21
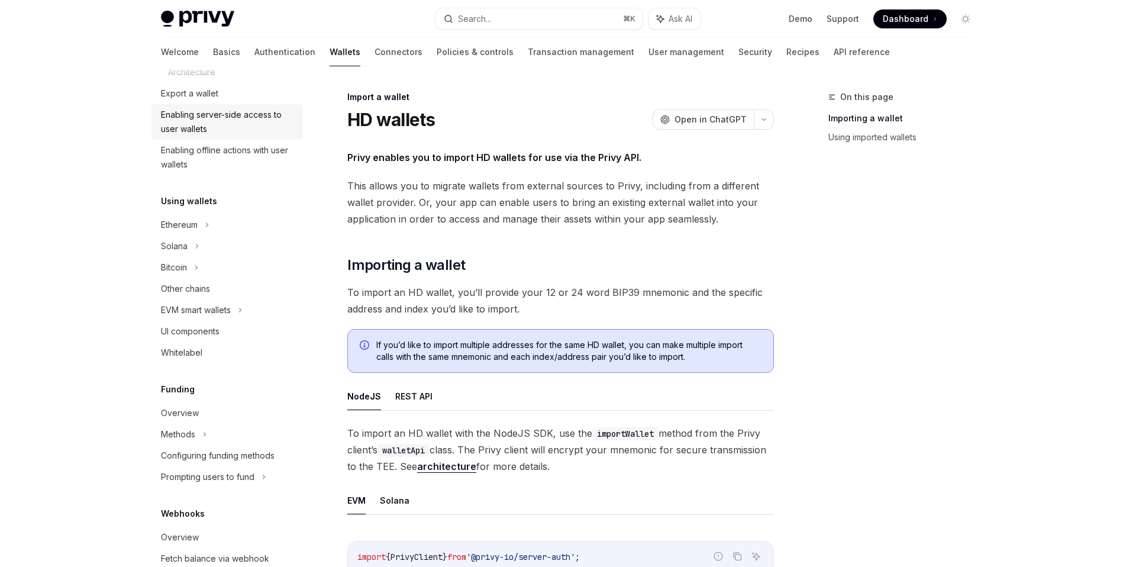
scroll to position [355, 0]
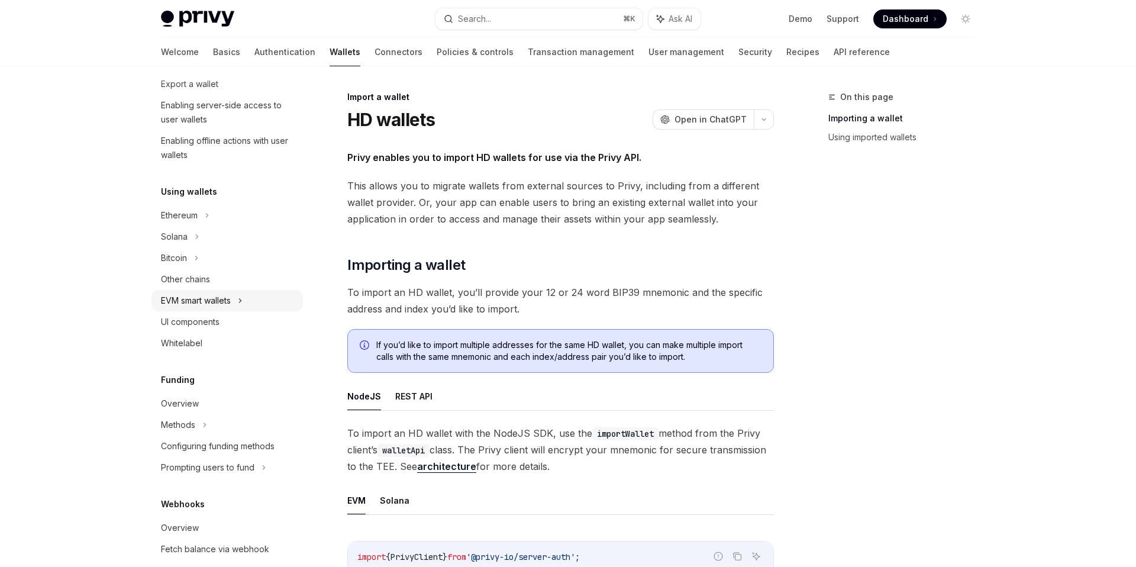
click at [231, 305] on div "EVM smart wallets" at bounding box center [196, 301] width 70 height 14
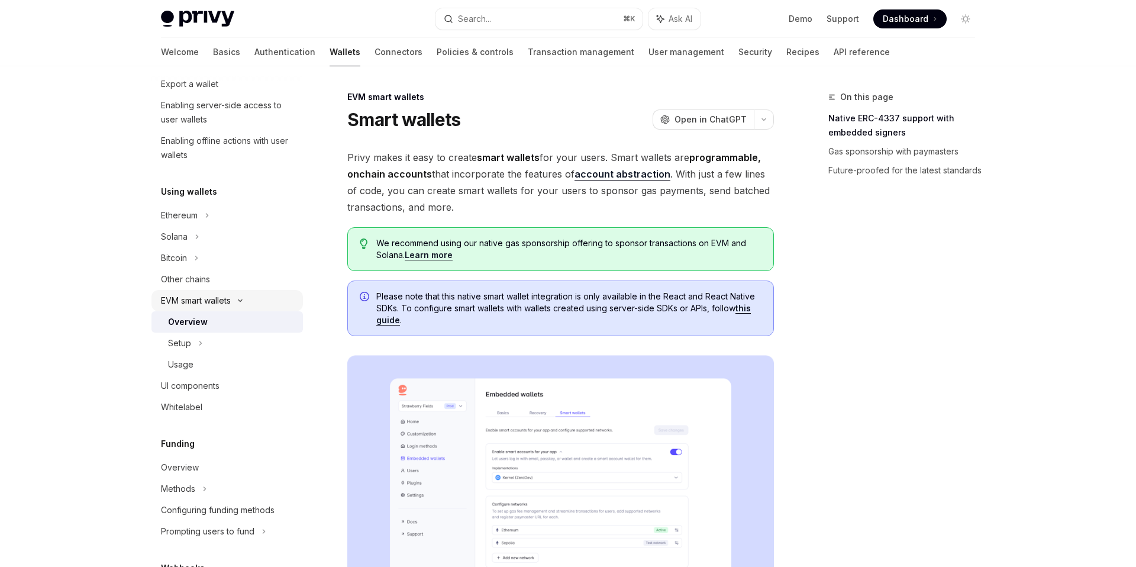
click at [240, 299] on icon at bounding box center [240, 300] width 14 height 5
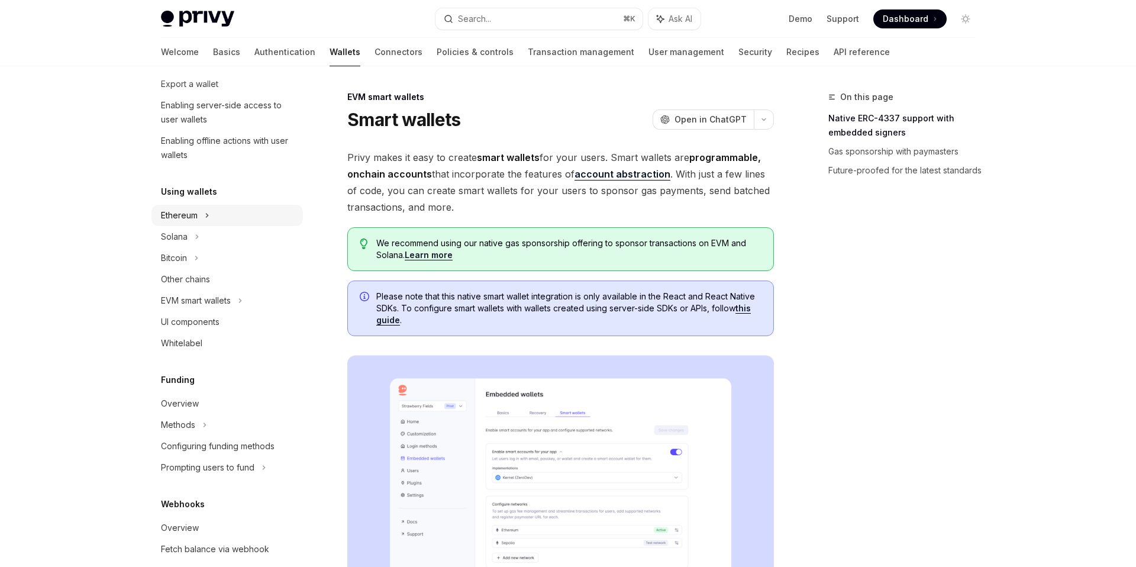
click at [222, 217] on div "Ethereum" at bounding box center [228, 215] width 152 height 21
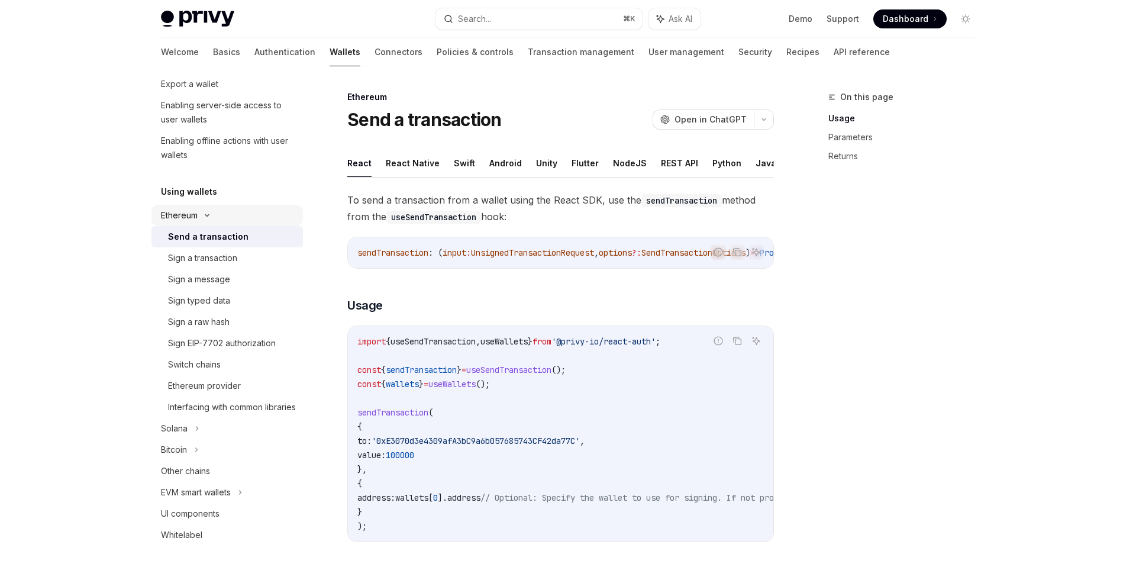
click at [222, 217] on div "Ethereum" at bounding box center [228, 215] width 152 height 21
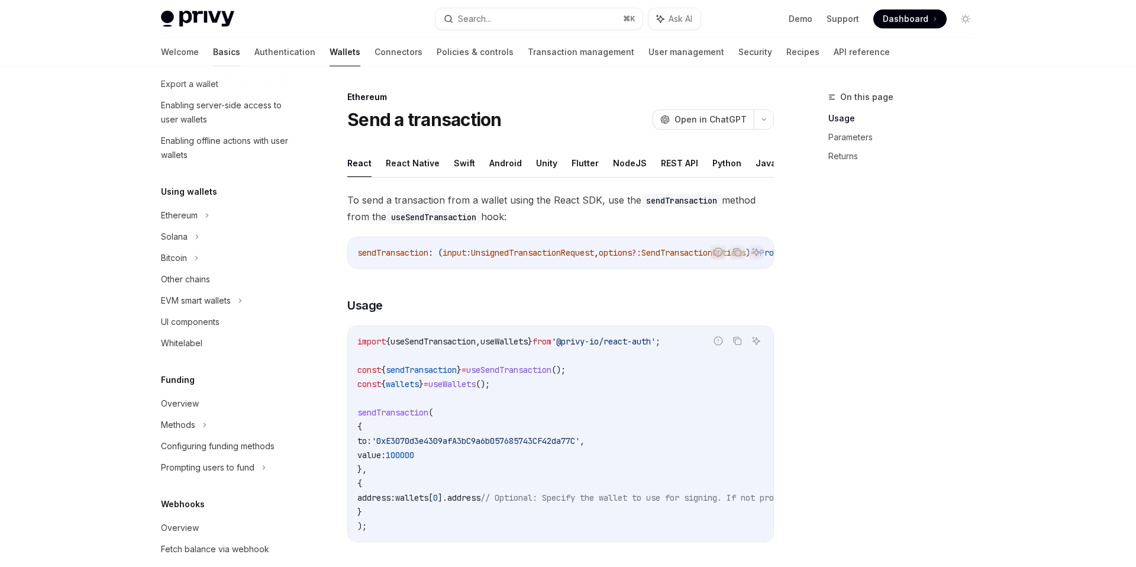
click at [213, 58] on link "Basics" at bounding box center [226, 52] width 27 height 28
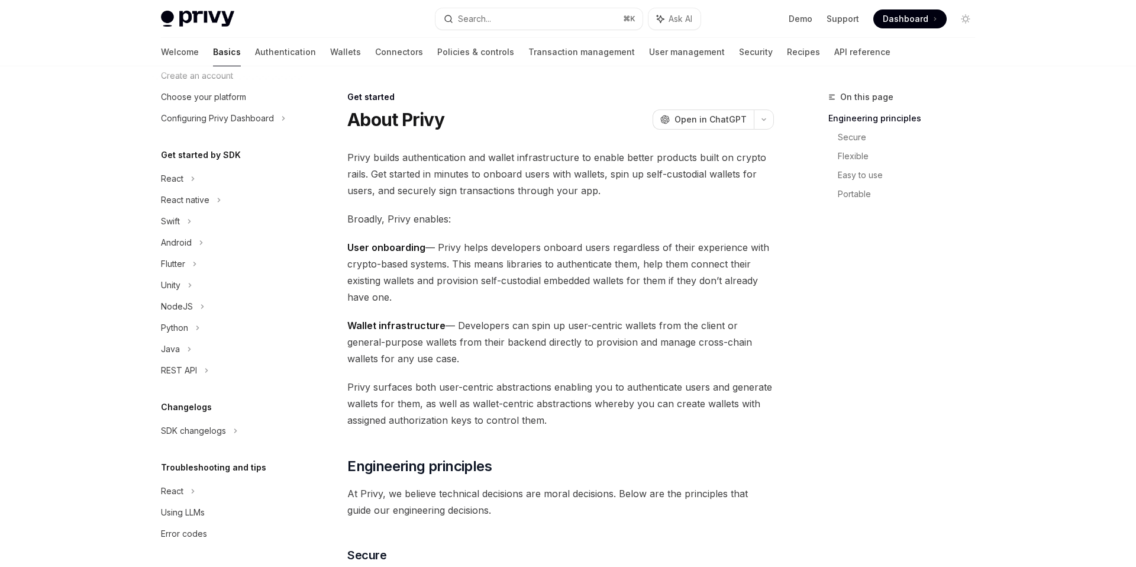
scroll to position [63, 0]
click at [255, 61] on link "Authentication" at bounding box center [285, 52] width 61 height 28
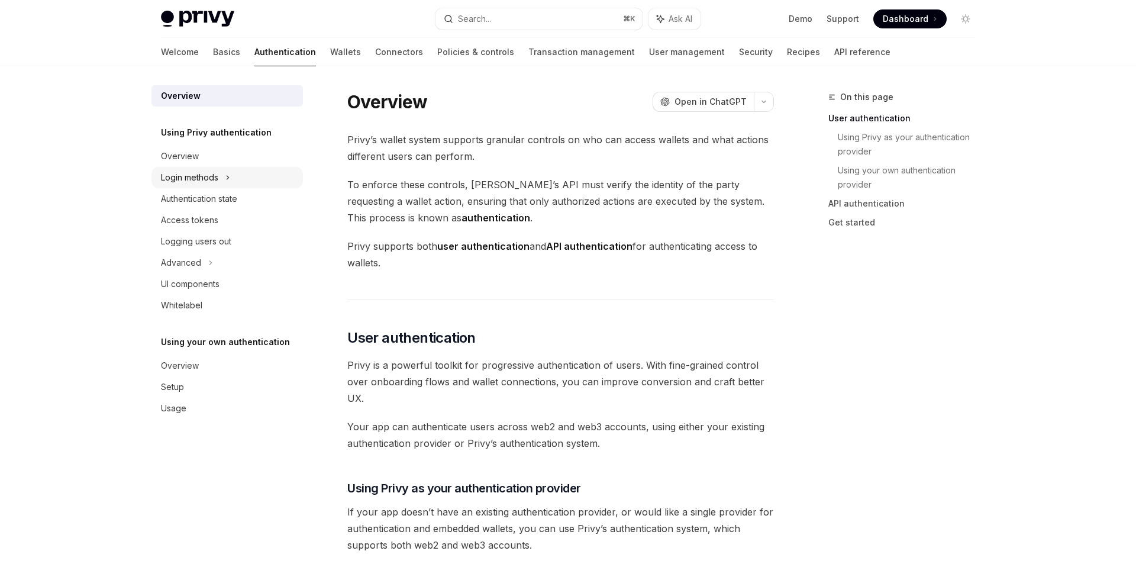
click at [236, 173] on div "Login methods" at bounding box center [228, 177] width 152 height 21
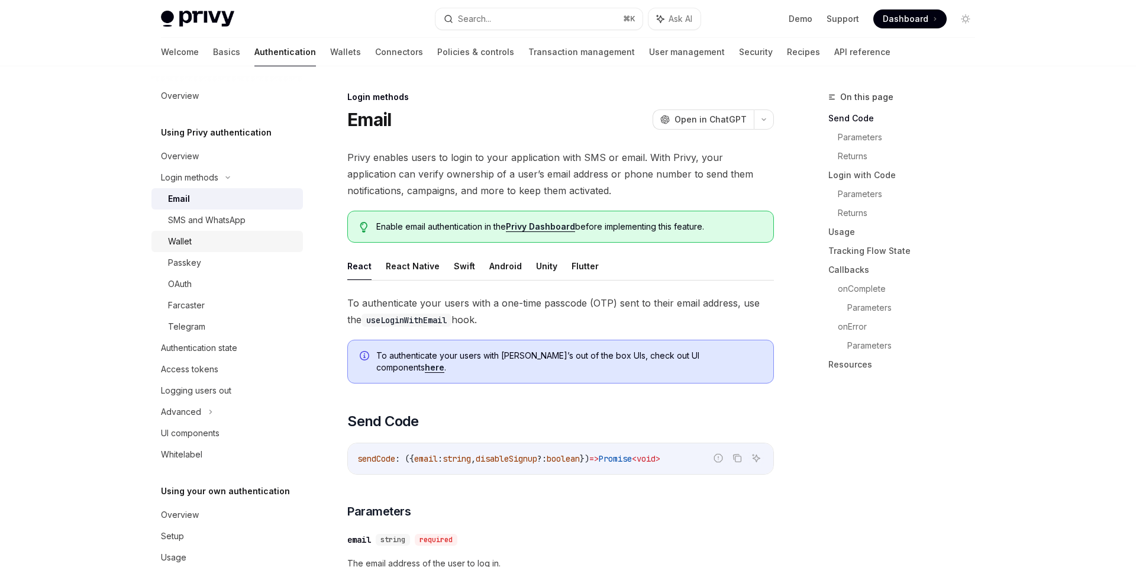
click at [234, 231] on link "Wallet" at bounding box center [228, 241] width 152 height 21
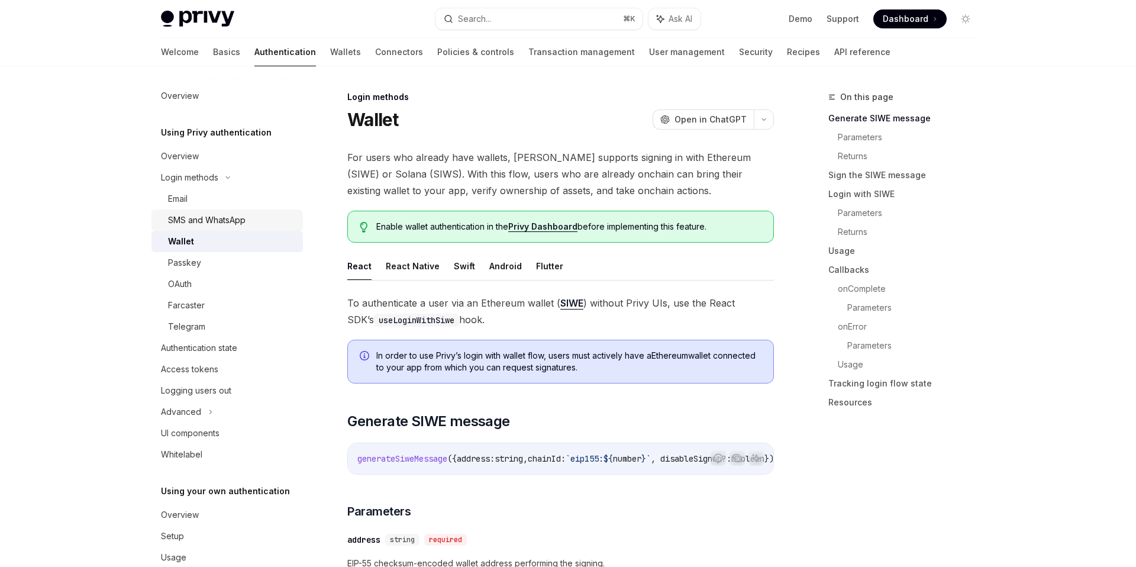
click at [238, 217] on div "SMS and WhatsApp" at bounding box center [207, 220] width 78 height 14
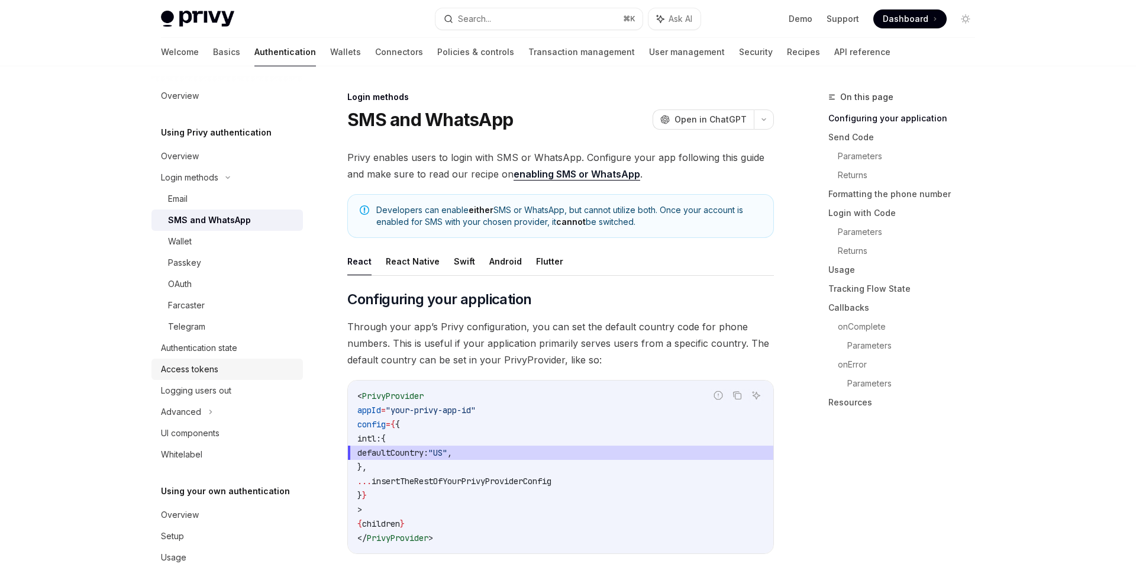
click at [246, 369] on div "Access tokens" at bounding box center [228, 369] width 135 height 14
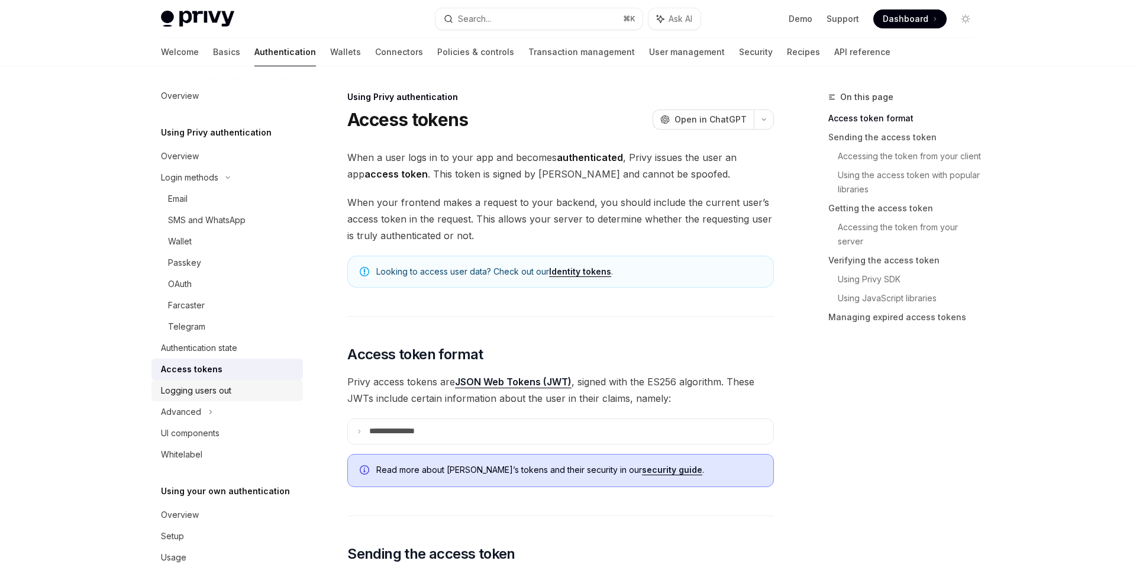
click at [244, 398] on link "Logging users out" at bounding box center [228, 390] width 152 height 21
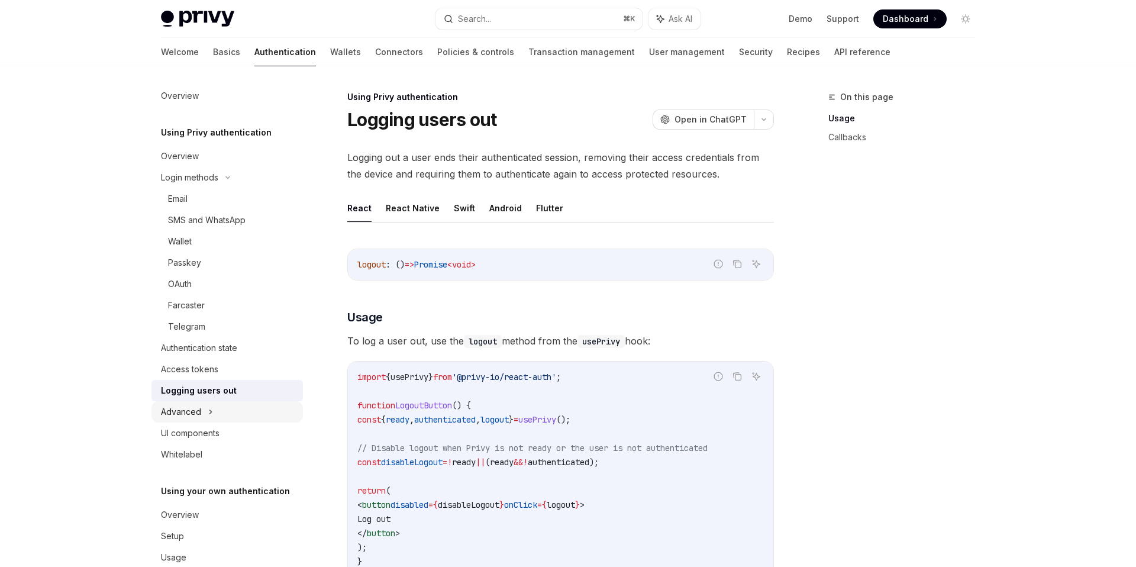
click at [244, 419] on div "Advanced" at bounding box center [228, 411] width 152 height 21
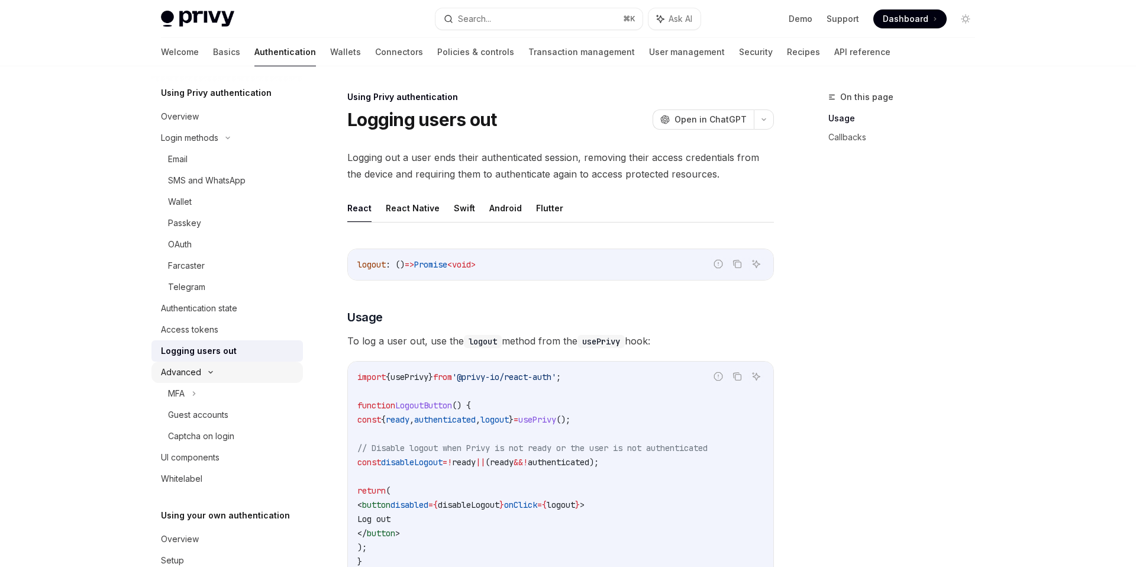
scroll to position [41, 0]
click at [246, 433] on div "Captcha on login" at bounding box center [232, 434] width 128 height 14
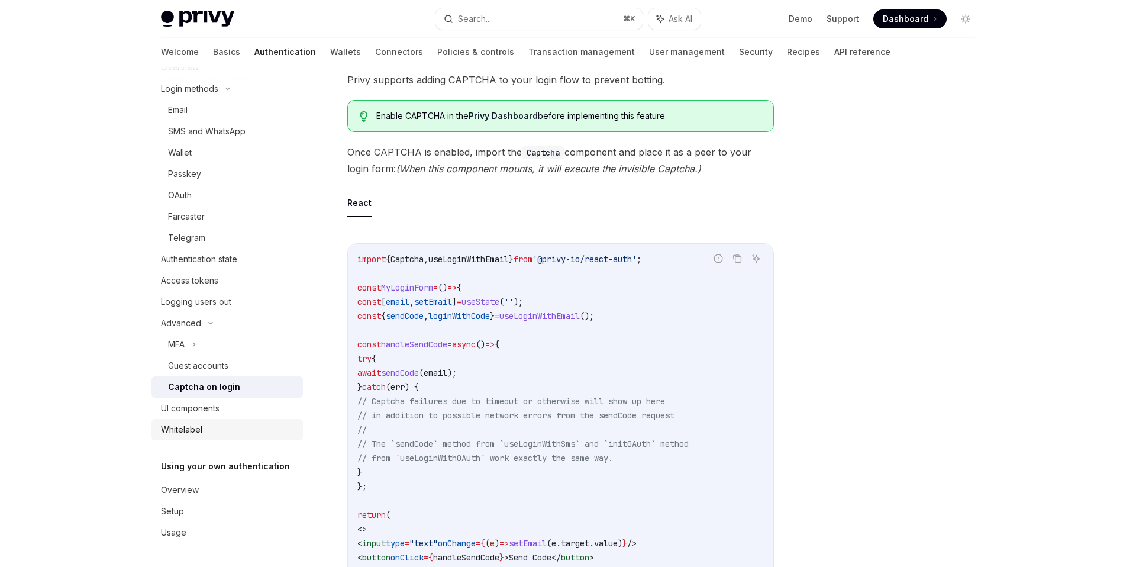
scroll to position [79, 0]
click at [649, 51] on link "User management" at bounding box center [687, 52] width 76 height 28
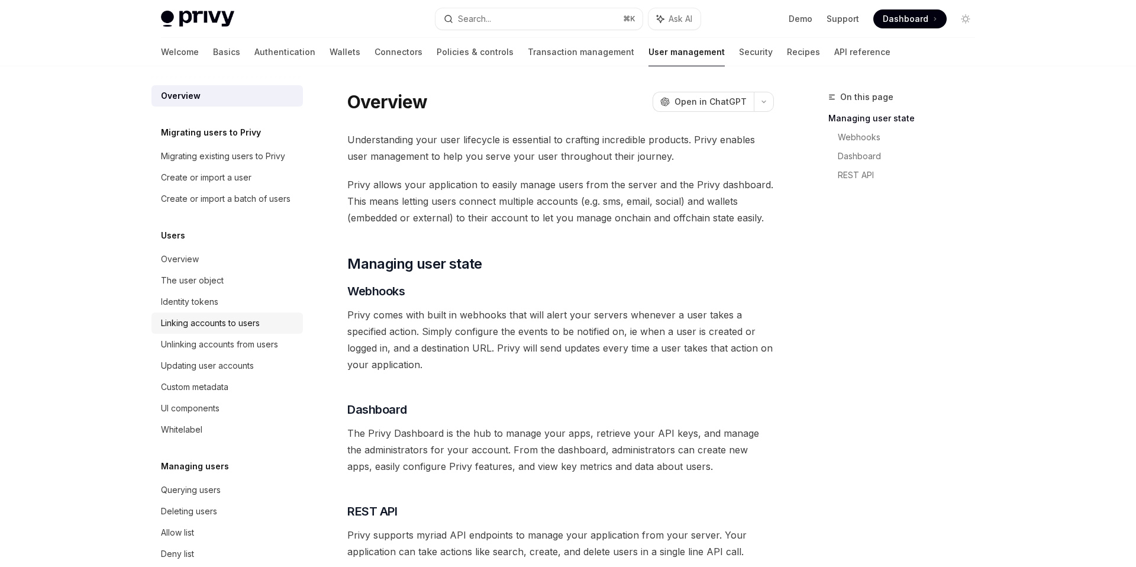
click at [275, 324] on div "Linking accounts to users" at bounding box center [228, 323] width 135 height 14
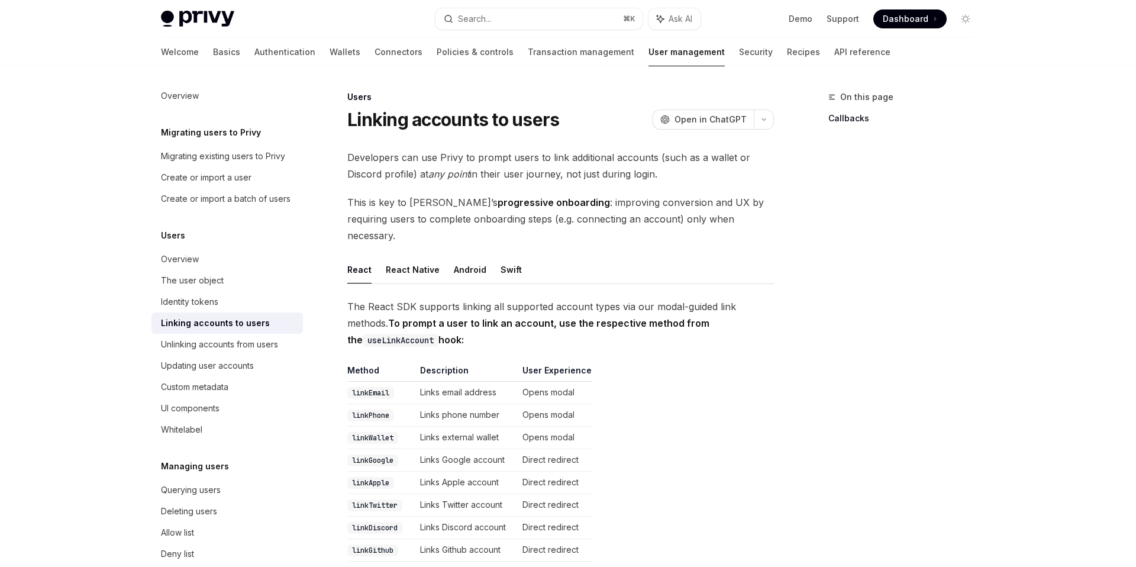
type textarea "*"
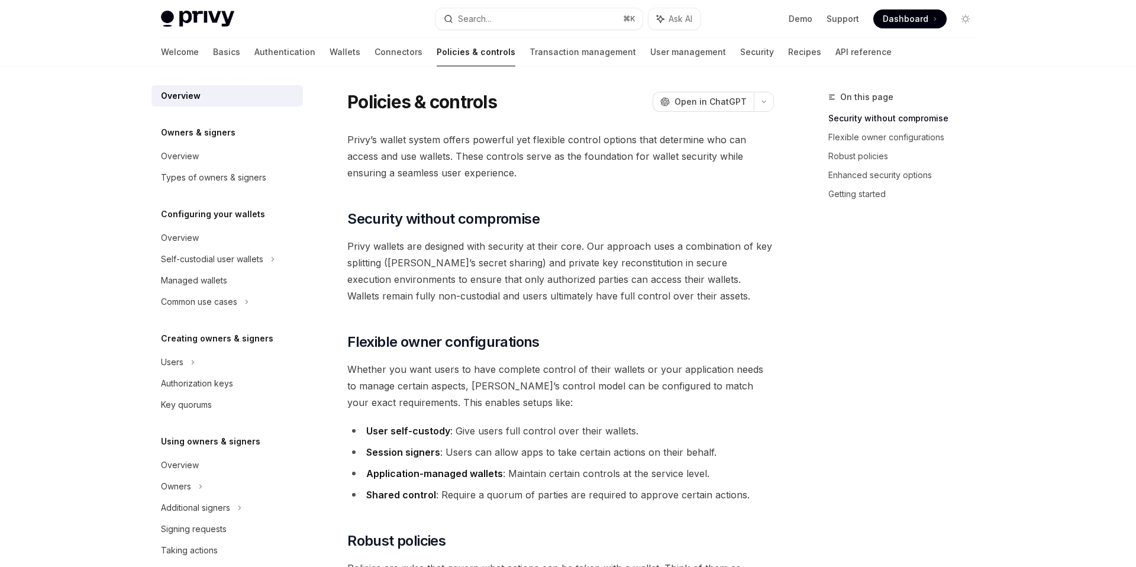
scroll to position [46, 0]
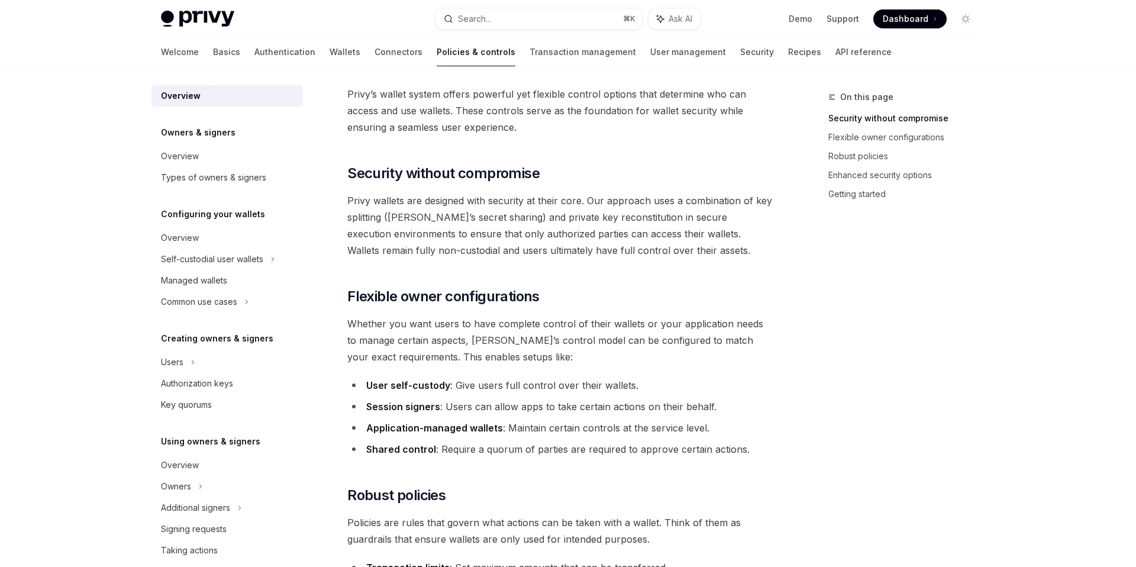
type textarea "*"
